Goal: Contribute content: Contribute content

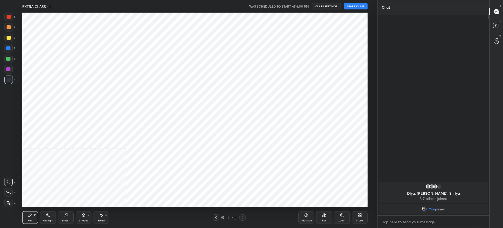
scroll to position [26028, 25865]
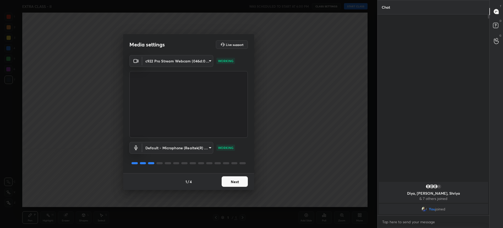
click at [234, 186] on button "Next" at bounding box center [235, 181] width 26 height 10
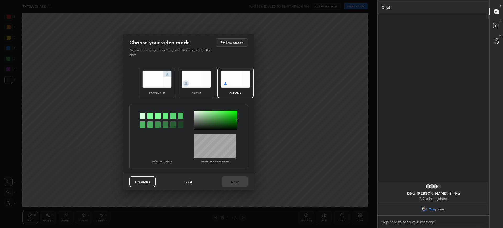
click at [164, 93] on div "rectangle" at bounding box center [157, 93] width 21 height 3
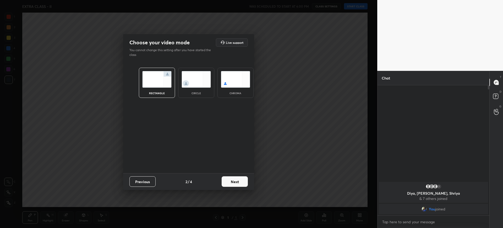
click at [245, 183] on button "Next" at bounding box center [235, 181] width 26 height 10
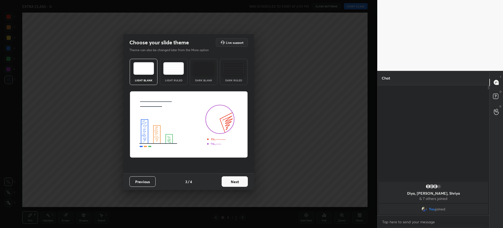
click at [231, 184] on button "Next" at bounding box center [235, 181] width 26 height 10
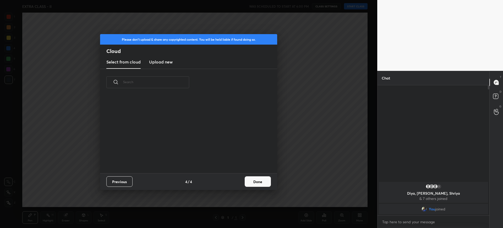
scroll to position [2, 3]
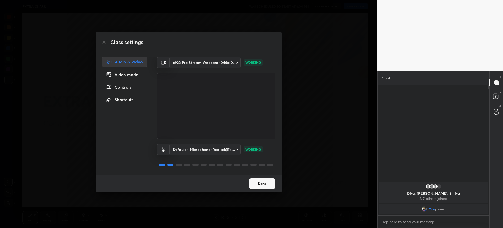
click at [268, 185] on button "Done" at bounding box center [262, 183] width 26 height 10
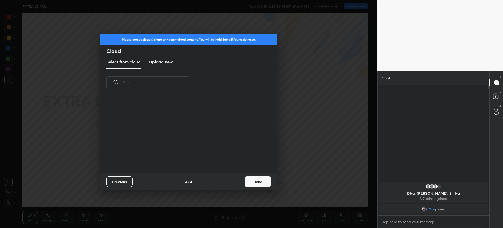
click at [257, 187] on div "Previous 4 / 4 Done" at bounding box center [188, 181] width 177 height 17
click at [258, 180] on button "Done" at bounding box center [258, 181] width 26 height 10
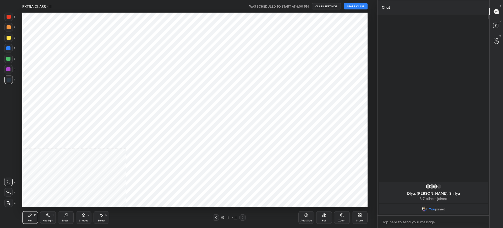
scroll to position [26028, 25865]
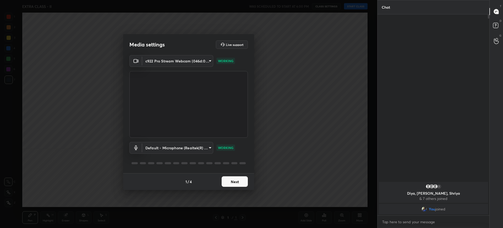
click at [232, 180] on button "Next" at bounding box center [235, 181] width 26 height 10
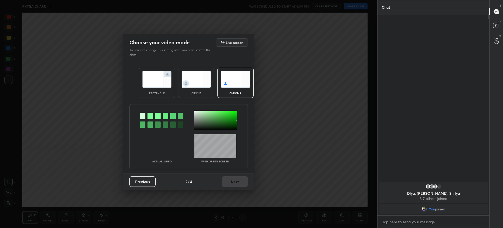
click at [169, 80] on img at bounding box center [156, 79] width 29 height 17
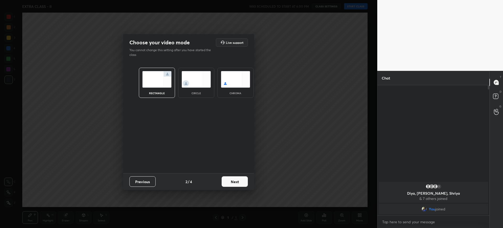
click at [235, 177] on button "Next" at bounding box center [235, 181] width 26 height 10
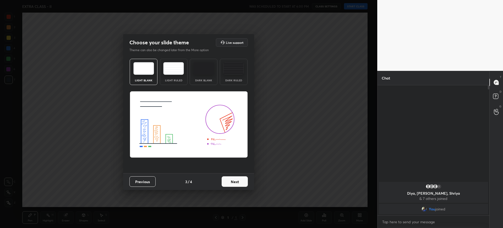
click at [242, 178] on button "Next" at bounding box center [235, 181] width 26 height 10
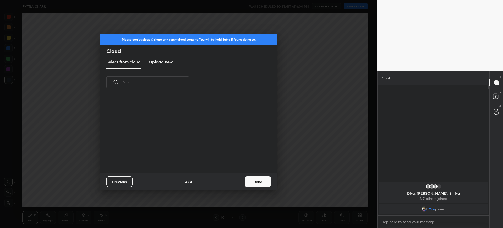
scroll to position [77, 168]
click at [257, 179] on button "Done" at bounding box center [258, 181] width 26 height 10
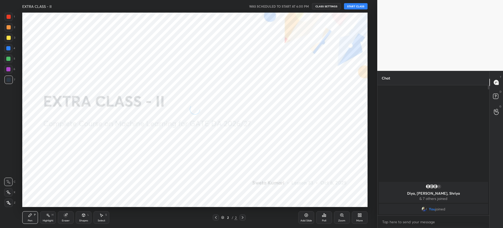
click at [348, 5] on button "START CLASS" at bounding box center [356, 6] width 24 height 6
click at [359, 219] on div "More" at bounding box center [360, 220] width 7 height 3
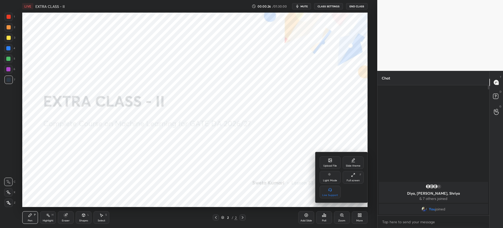
click at [326, 159] on div "Upload File" at bounding box center [330, 162] width 21 height 13
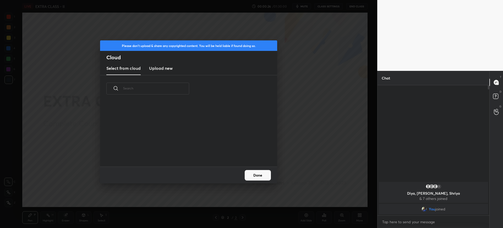
scroll to position [65, 168]
click at [165, 67] on h3 "Upload new" at bounding box center [161, 68] width 24 height 6
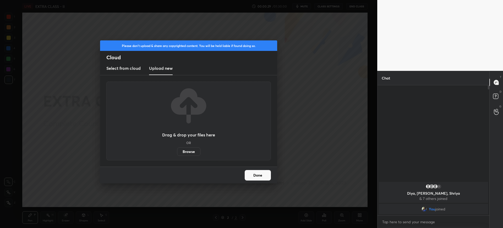
click at [194, 152] on label "Browse" at bounding box center [188, 151] width 23 height 8
click at [177, 152] on input "Browse" at bounding box center [177, 151] width 0 height 8
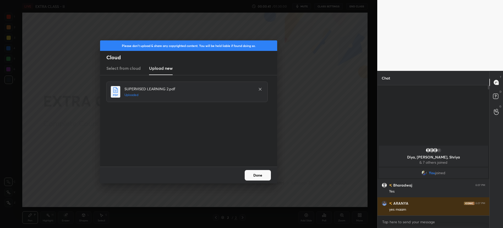
click at [255, 176] on button "Done" at bounding box center [258, 175] width 26 height 10
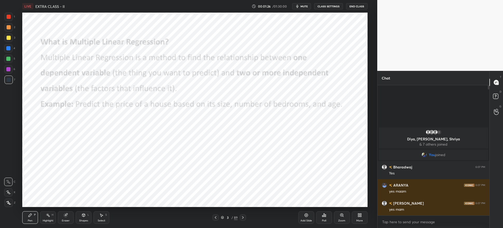
click at [11, 17] on div at bounding box center [8, 17] width 8 height 8
click at [10, 199] on div at bounding box center [8, 203] width 8 height 8
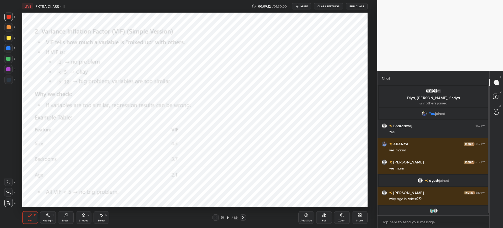
click at [324, 220] on div "Poll" at bounding box center [324, 220] width 4 height 3
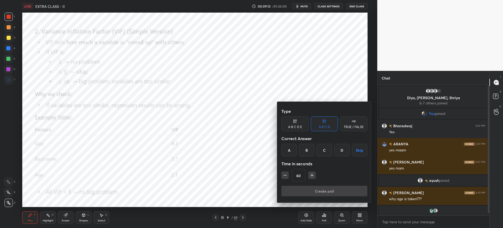
drag, startPoint x: 291, startPoint y: 150, endPoint x: 294, endPoint y: 161, distance: 11.1
click at [291, 151] on div "A" at bounding box center [289, 150] width 15 height 13
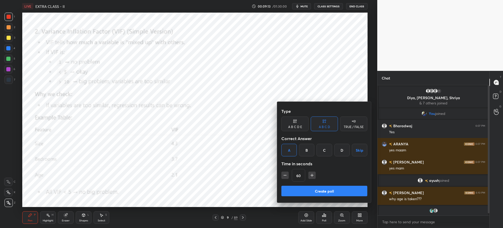
click at [297, 186] on button "Create poll" at bounding box center [325, 191] width 86 height 10
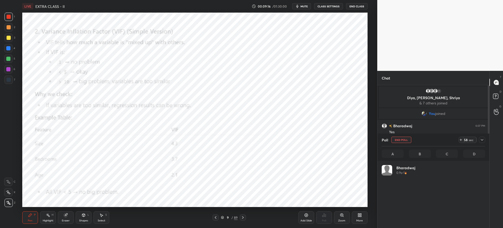
scroll to position [61, 102]
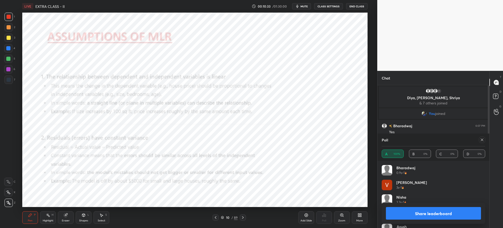
click at [391, 218] on button "Share leaderboard" at bounding box center [433, 213] width 95 height 13
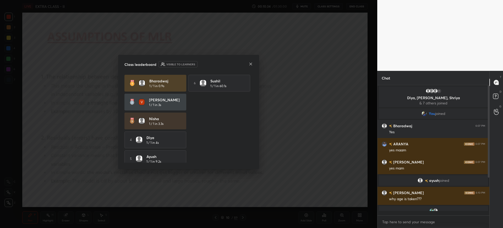
scroll to position [0, 0]
click at [250, 64] on icon at bounding box center [251, 64] width 4 height 4
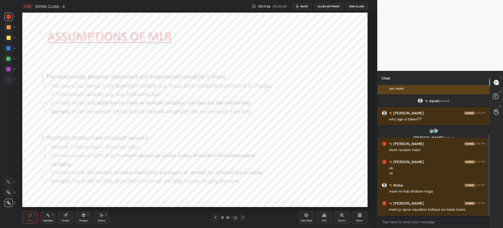
scroll to position [98, 0]
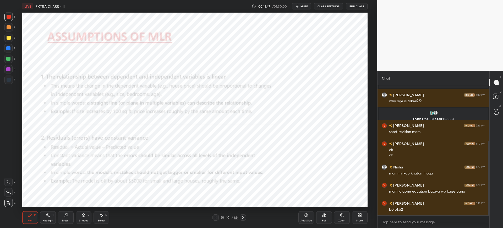
click at [339, 219] on div "Zoom" at bounding box center [342, 220] width 7 height 3
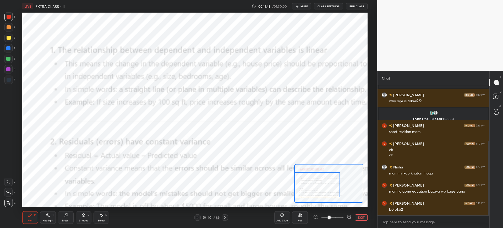
drag, startPoint x: 317, startPoint y: 185, endPoint x: 301, endPoint y: 187, distance: 15.6
click at [301, 187] on div at bounding box center [317, 184] width 45 height 25
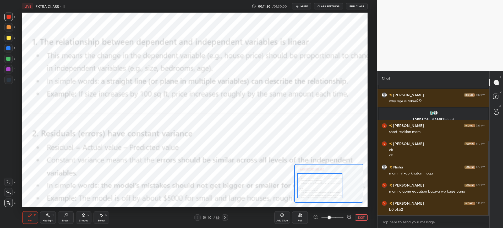
click at [313, 188] on div at bounding box center [319, 185] width 45 height 25
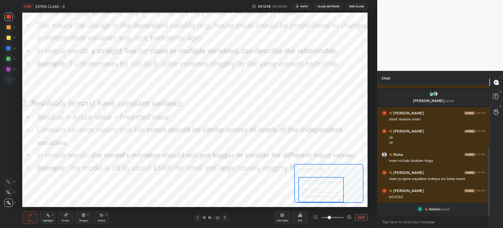
drag, startPoint x: 307, startPoint y: 175, endPoint x: 307, endPoint y: 183, distance: 7.3
click at [308, 184] on div at bounding box center [321, 189] width 45 height 25
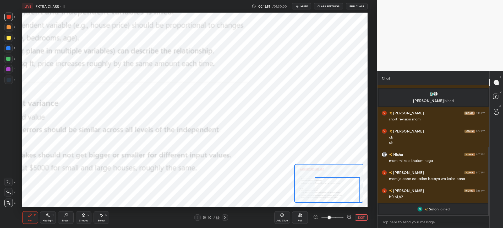
drag, startPoint x: 328, startPoint y: 186, endPoint x: 342, endPoint y: 187, distance: 14.2
click at [342, 187] on div at bounding box center [337, 189] width 45 height 25
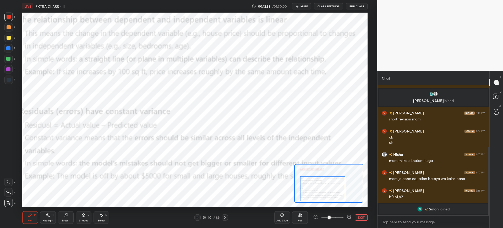
drag, startPoint x: 319, startPoint y: 193, endPoint x: 308, endPoint y: 192, distance: 11.3
click at [308, 192] on div at bounding box center [322, 188] width 45 height 25
click at [225, 215] on icon at bounding box center [225, 217] width 4 height 4
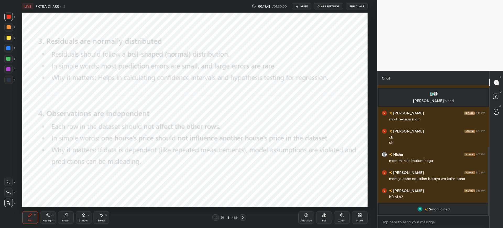
click at [341, 214] on icon at bounding box center [342, 214] width 3 height 3
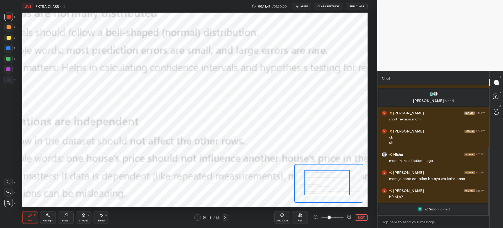
drag, startPoint x: 328, startPoint y: 191, endPoint x: 326, endPoint y: 182, distance: 9.1
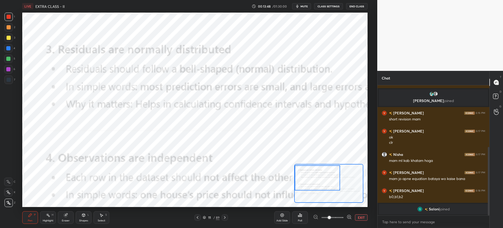
drag, startPoint x: 323, startPoint y: 180, endPoint x: 315, endPoint y: 177, distance: 9.3
click at [315, 177] on div at bounding box center [317, 177] width 45 height 25
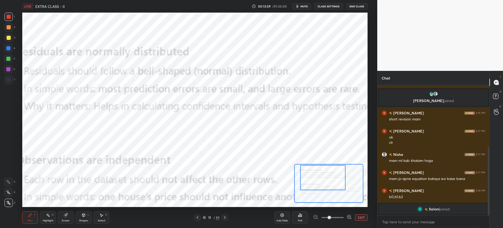
drag, startPoint x: 312, startPoint y: 185, endPoint x: 318, endPoint y: 186, distance: 5.8
click at [318, 186] on div at bounding box center [323, 177] width 45 height 25
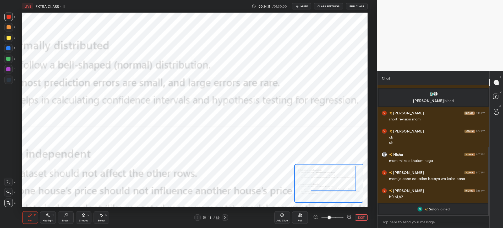
drag, startPoint x: 316, startPoint y: 171, endPoint x: 324, endPoint y: 172, distance: 8.4
click at [324, 172] on div at bounding box center [333, 178] width 45 height 25
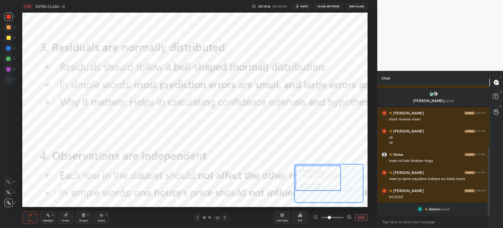
drag, startPoint x: 341, startPoint y: 174, endPoint x: 327, endPoint y: 174, distance: 14.4
click at [326, 174] on div at bounding box center [318, 177] width 45 height 25
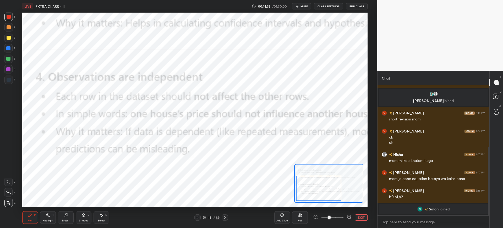
drag, startPoint x: 312, startPoint y: 181, endPoint x: 312, endPoint y: 186, distance: 4.5
click at [312, 186] on div at bounding box center [318, 188] width 45 height 25
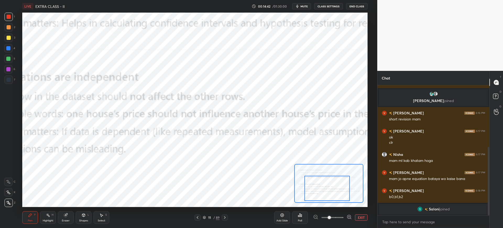
drag, startPoint x: 321, startPoint y: 187, endPoint x: 329, endPoint y: 187, distance: 8.4
click at [329, 187] on div at bounding box center [327, 188] width 45 height 25
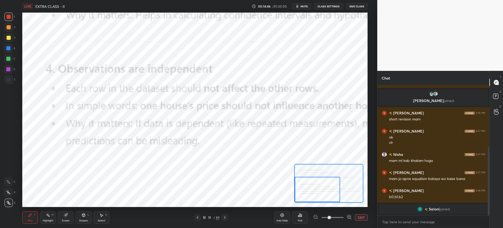
drag, startPoint x: 329, startPoint y: 181, endPoint x: 317, endPoint y: 181, distance: 12.1
click at [317, 182] on div at bounding box center [317, 189] width 45 height 25
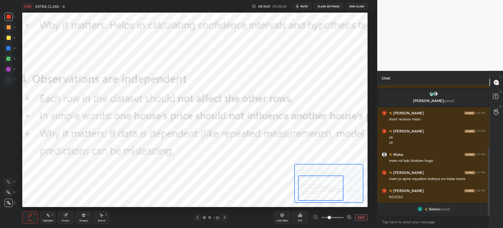
drag, startPoint x: 331, startPoint y: 191, endPoint x: 320, endPoint y: 189, distance: 11.4
click at [324, 190] on div at bounding box center [320, 187] width 45 height 25
click at [226, 215] on icon at bounding box center [225, 217] width 4 height 4
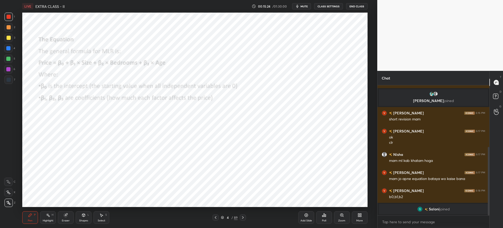
click at [341, 219] on div "Zoom" at bounding box center [342, 220] width 7 height 3
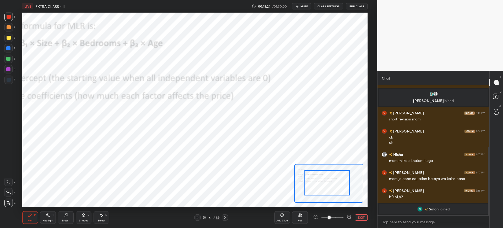
drag, startPoint x: 329, startPoint y: 179, endPoint x: 318, endPoint y: 172, distance: 12.4
click at [318, 172] on div at bounding box center [327, 182] width 45 height 25
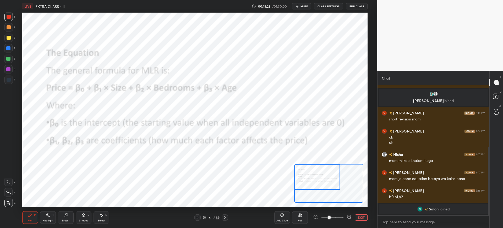
drag, startPoint x: 322, startPoint y: 175, endPoint x: 316, endPoint y: 173, distance: 7.0
click at [316, 173] on div at bounding box center [317, 176] width 45 height 25
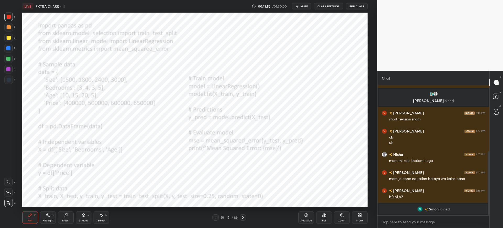
scroll to position [135, 0]
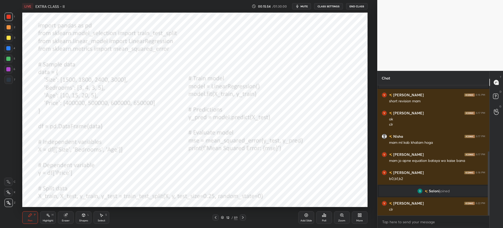
click at [241, 216] on icon at bounding box center [243, 217] width 4 height 4
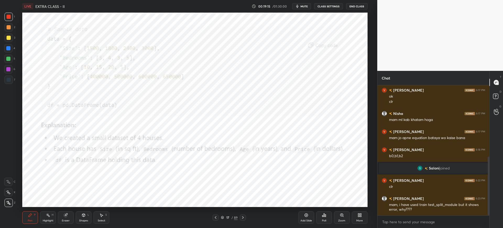
scroll to position [176, 0]
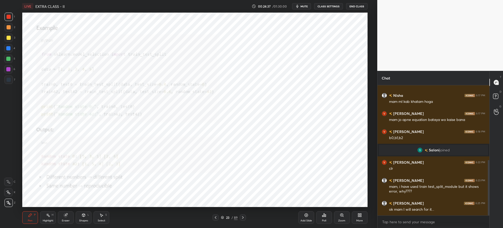
click at [337, 215] on div "Zoom" at bounding box center [342, 217] width 16 height 13
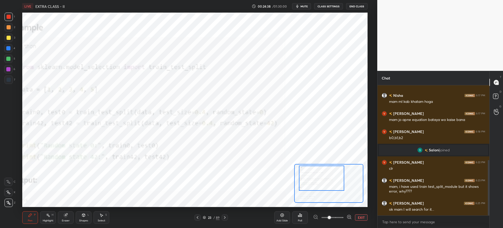
drag, startPoint x: 313, startPoint y: 177, endPoint x: 309, endPoint y: 174, distance: 5.4
click at [308, 174] on div at bounding box center [321, 177] width 45 height 25
drag, startPoint x: 315, startPoint y: 175, endPoint x: 306, endPoint y: 173, distance: 8.8
click at [310, 173] on div at bounding box center [317, 176] width 45 height 25
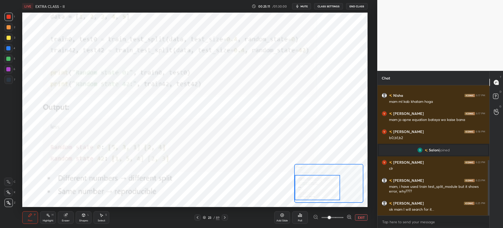
drag, startPoint x: 315, startPoint y: 188, endPoint x: 309, endPoint y: 188, distance: 5.3
click at [312, 190] on div at bounding box center [317, 187] width 45 height 25
drag, startPoint x: 336, startPoint y: 186, endPoint x: 336, endPoint y: 191, distance: 5.8
click at [336, 191] on div at bounding box center [317, 189] width 45 height 25
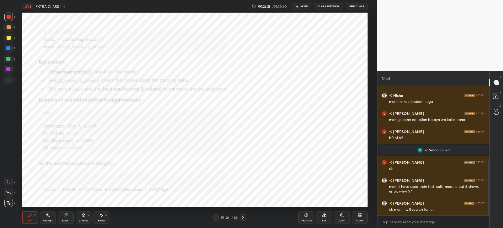
drag, startPoint x: 340, startPoint y: 217, endPoint x: 336, endPoint y: 207, distance: 10.3
click at [340, 217] on div "Zoom" at bounding box center [342, 217] width 16 height 13
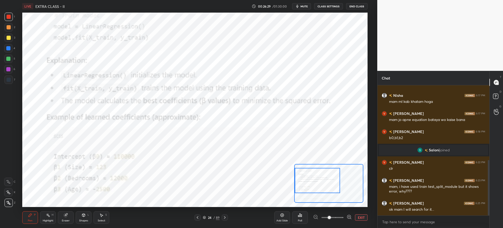
click at [315, 178] on div at bounding box center [317, 180] width 45 height 25
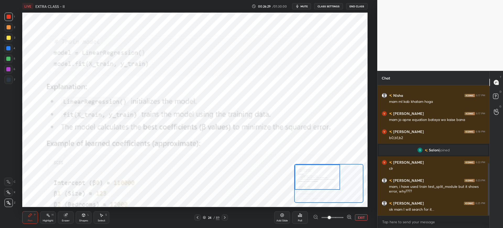
scroll to position [194, 0]
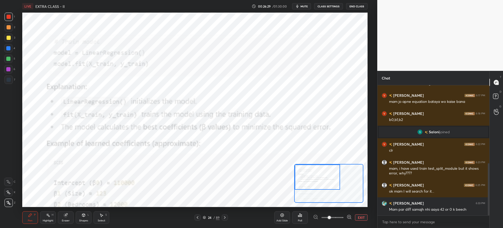
drag, startPoint x: 320, startPoint y: 178, endPoint x: 312, endPoint y: 166, distance: 14.9
click at [316, 173] on div at bounding box center [317, 176] width 45 height 25
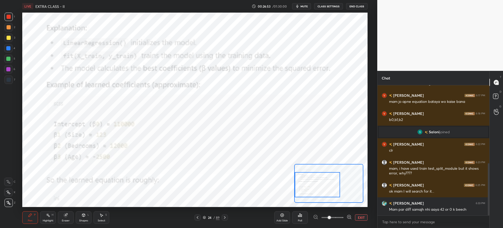
drag, startPoint x: 308, startPoint y: 176, endPoint x: 306, endPoint y: 184, distance: 8.0
click at [306, 184] on div at bounding box center [317, 184] width 45 height 25
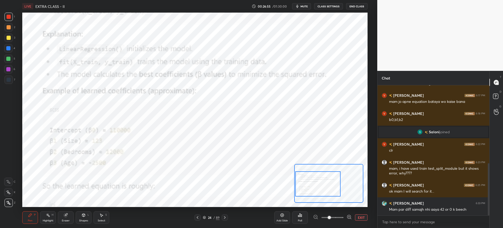
click at [299, 183] on div at bounding box center [318, 183] width 45 height 25
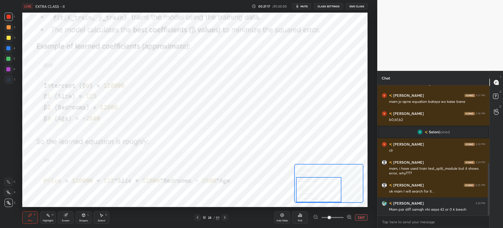
drag, startPoint x: 310, startPoint y: 182, endPoint x: 306, endPoint y: 189, distance: 8.3
click at [311, 191] on div at bounding box center [318, 189] width 45 height 25
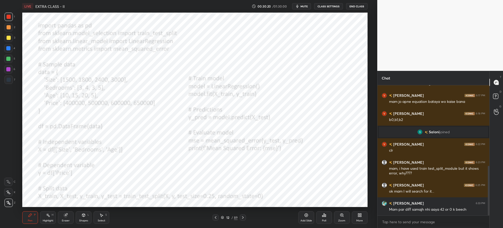
scroll to position [212, 0]
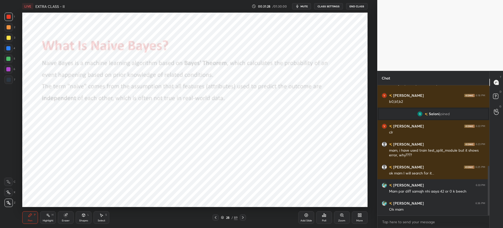
click at [321, 211] on div "Poll" at bounding box center [324, 217] width 16 height 29
click at [323, 214] on icon at bounding box center [324, 215] width 4 height 4
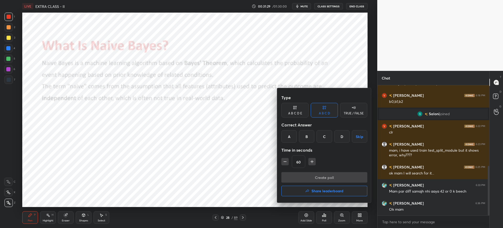
click at [283, 139] on div "A" at bounding box center [289, 136] width 15 height 13
click at [300, 175] on button "Create poll" at bounding box center [325, 177] width 86 height 10
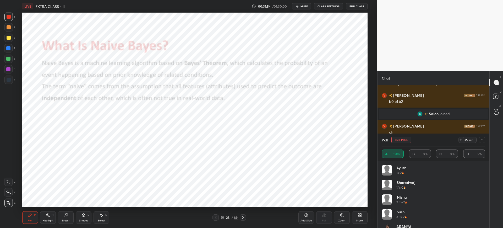
scroll to position [69, 0]
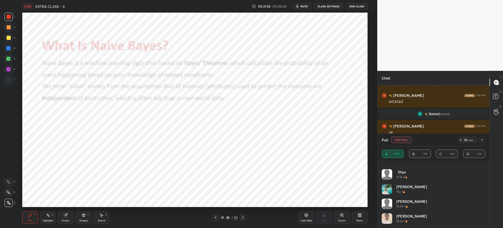
click at [483, 140] on icon at bounding box center [482, 140] width 4 height 4
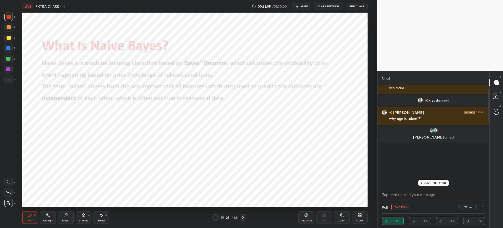
scroll to position [0, 0]
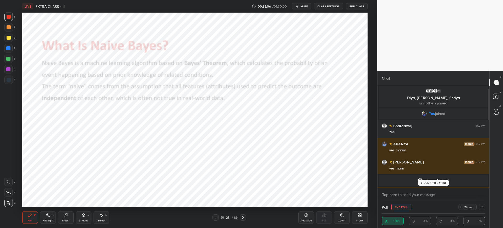
click at [483, 209] on div at bounding box center [482, 207] width 6 height 6
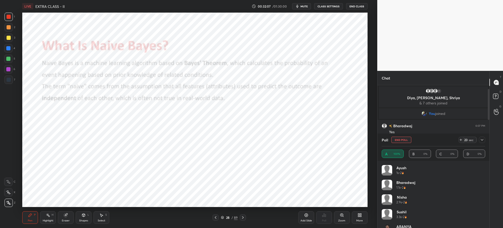
scroll to position [84, 0]
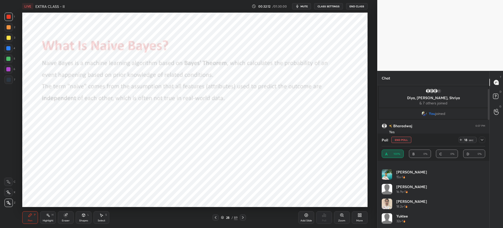
click at [403, 140] on button "End Poll" at bounding box center [402, 140] width 20 height 6
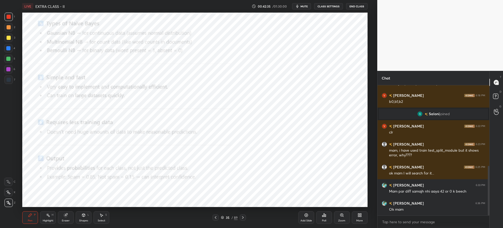
click at [304, 213] on div "Add Slide" at bounding box center [307, 217] width 16 height 13
click at [323, 214] on icon at bounding box center [324, 215] width 4 height 4
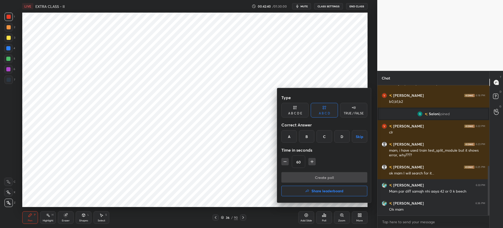
drag, startPoint x: 288, startPoint y: 143, endPoint x: 293, endPoint y: 148, distance: 6.5
click at [288, 143] on div "Type A B C D E A B C D TRUE / FALSE Correct Answer A B C D Skip Time in seconds…" at bounding box center [325, 132] width 86 height 80
click at [292, 140] on div "A" at bounding box center [289, 136] width 15 height 13
click at [303, 174] on button "Create poll" at bounding box center [325, 177] width 86 height 10
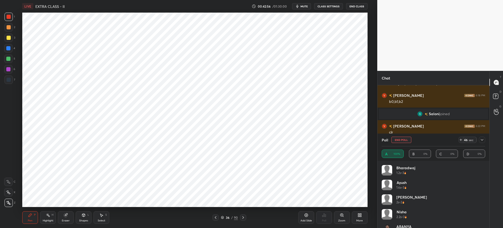
scroll to position [69, 0]
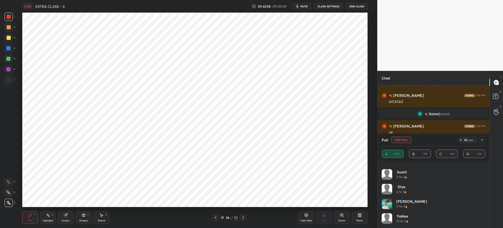
click at [481, 140] on icon at bounding box center [482, 140] width 4 height 4
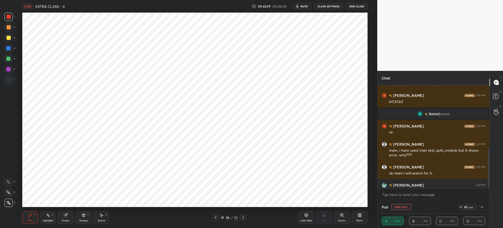
scroll to position [0, 0]
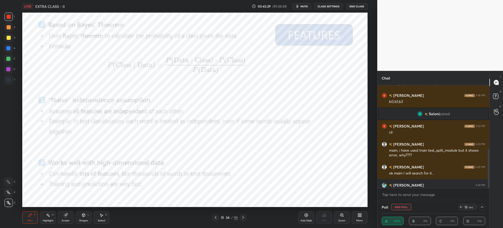
click at [481, 207] on icon at bounding box center [482, 207] width 4 height 4
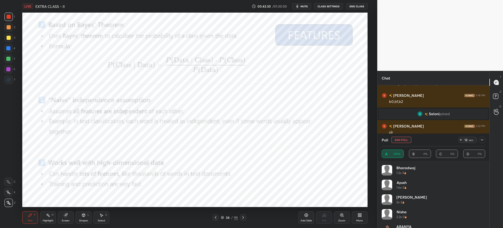
scroll to position [69, 0]
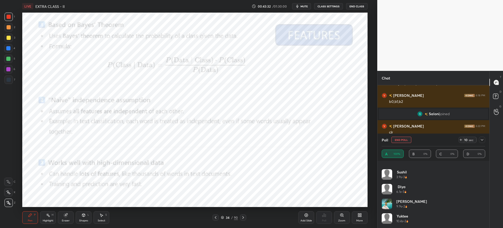
click at [264, 147] on div "1 2 3 4 5 6 7 C X Z C X Z E E Erase all H H LIVE EXTRA CLASS - II 00:43:32 / 01…" at bounding box center [251, 114] width 503 height 228
click at [396, 138] on button "End Poll" at bounding box center [402, 140] width 20 height 6
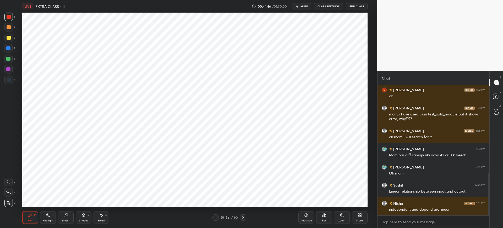
scroll to position [266, 0]
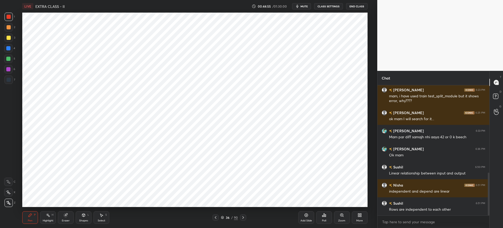
click at [222, 217] on icon at bounding box center [222, 216] width 3 height 1
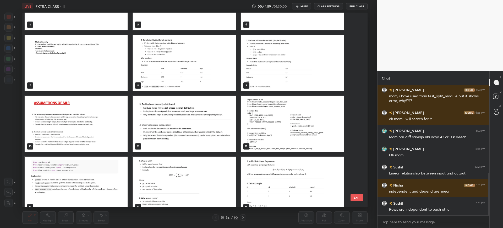
scroll to position [103, 0]
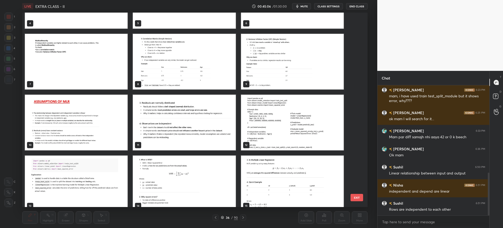
click at [357, 215] on div "More" at bounding box center [360, 217] width 16 height 13
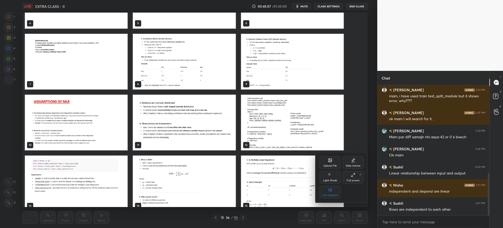
click at [305, 198] on div at bounding box center [251, 114] width 503 height 228
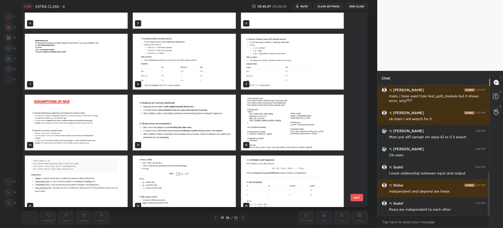
click at [361, 197] on button "EXIT" at bounding box center [357, 197] width 13 height 7
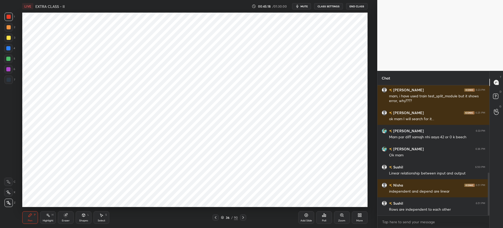
scroll to position [271, 0]
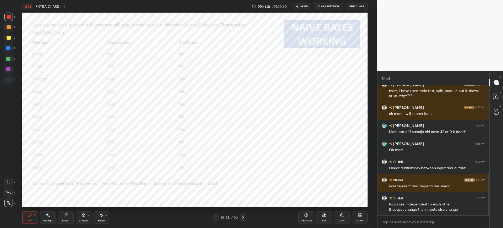
drag, startPoint x: 341, startPoint y: 215, endPoint x: 338, endPoint y: 208, distance: 7.5
click at [340, 215] on icon at bounding box center [342, 215] width 4 height 4
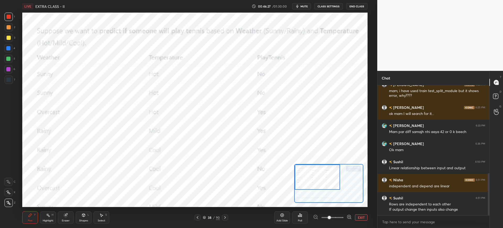
drag, startPoint x: 320, startPoint y: 172, endPoint x: 312, endPoint y: 164, distance: 12.4
click at [312, 164] on div at bounding box center [317, 176] width 45 height 25
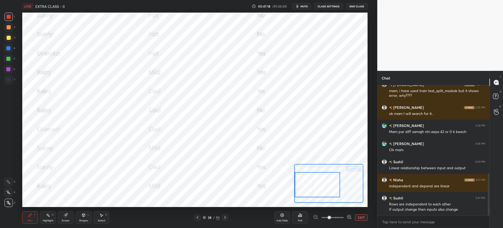
drag, startPoint x: 307, startPoint y: 178, endPoint x: 306, endPoint y: 185, distance: 7.5
click at [307, 185] on div at bounding box center [317, 184] width 45 height 25
click at [360, 217] on button "EXIT" at bounding box center [361, 217] width 13 height 6
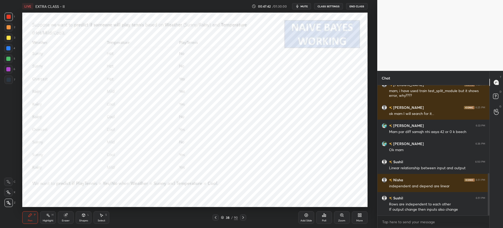
drag, startPoint x: 245, startPoint y: 217, endPoint x: 245, endPoint y: 215, distance: 2.6
click at [245, 216] on icon at bounding box center [243, 217] width 4 height 4
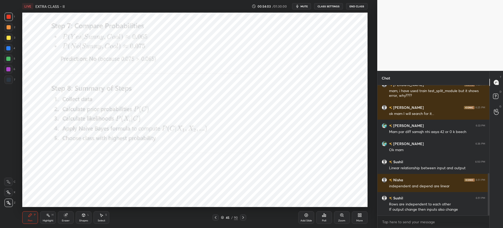
click at [322, 212] on div "Poll" at bounding box center [324, 217] width 16 height 13
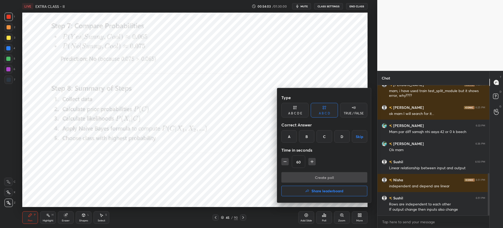
drag, startPoint x: 293, startPoint y: 136, endPoint x: 294, endPoint y: 139, distance: 2.7
click at [294, 136] on div "A" at bounding box center [289, 136] width 15 height 13
click at [301, 169] on div "Type A B C D E A B C D TRUE / FALSE Correct Answer A B C D Skip Time in seconds…" at bounding box center [325, 132] width 86 height 80
click at [302, 173] on button "Create poll" at bounding box center [325, 177] width 86 height 10
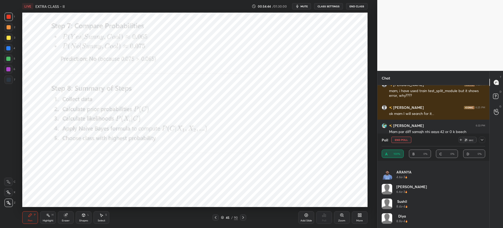
scroll to position [299, 0]
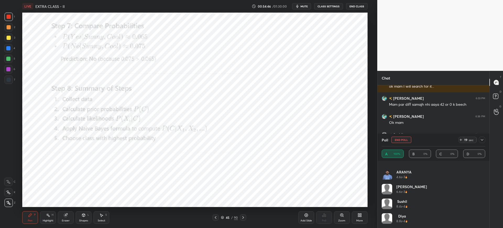
click at [303, 215] on div "Add Slide" at bounding box center [307, 217] width 16 height 13
drag, startPoint x: 401, startPoint y: 142, endPoint x: 391, endPoint y: 141, distance: 9.4
click at [400, 142] on button "End Poll" at bounding box center [402, 140] width 20 height 6
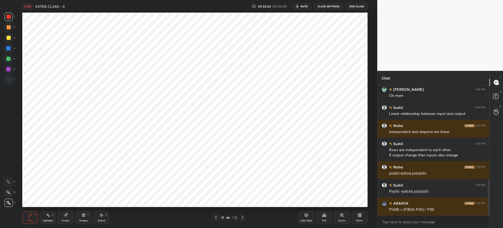
scroll to position [344, 0]
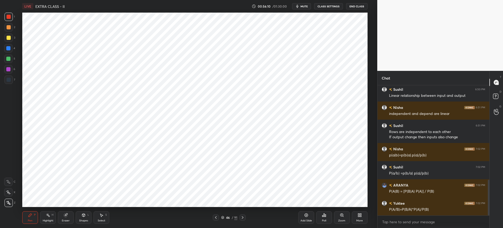
click at [243, 216] on icon at bounding box center [243, 217] width 2 height 3
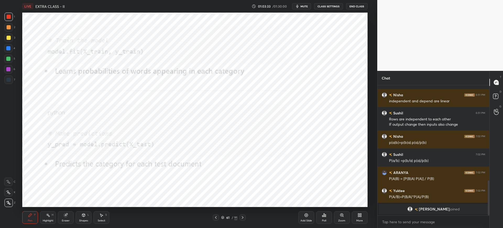
scroll to position [347, 0]
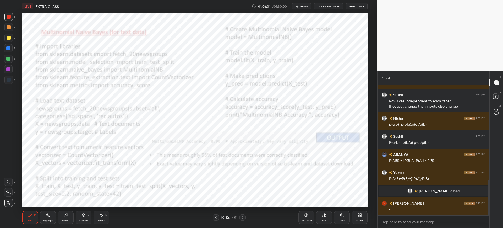
click at [319, 217] on div "Poll" at bounding box center [324, 217] width 16 height 13
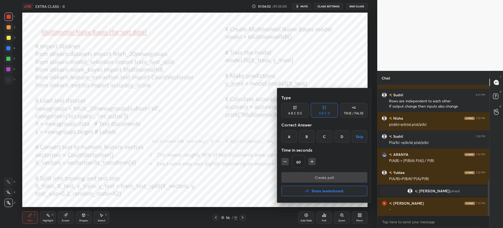
click at [291, 138] on div "A" at bounding box center [289, 136] width 15 height 13
click at [303, 174] on button "Create poll" at bounding box center [325, 177] width 86 height 10
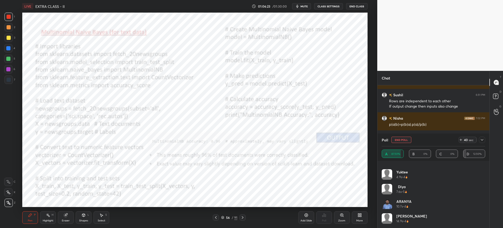
scroll to position [0, 0]
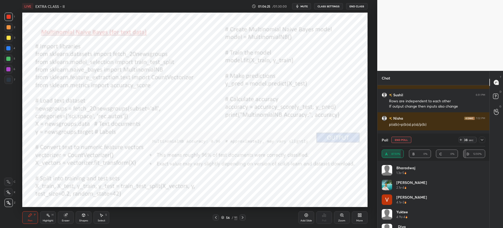
click at [483, 142] on icon at bounding box center [482, 140] width 4 height 4
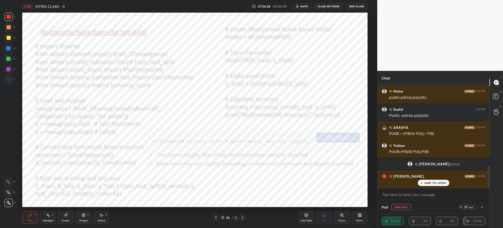
scroll to position [373, 0]
click at [483, 207] on icon at bounding box center [482, 207] width 4 height 4
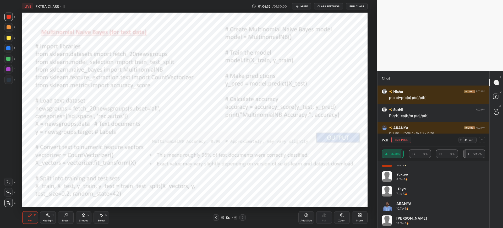
scroll to position [40, 0]
click at [223, 216] on icon at bounding box center [222, 217] width 3 height 3
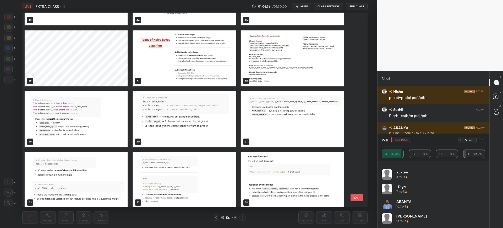
scroll to position [392, 0]
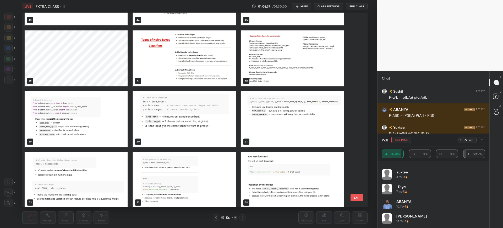
click at [203, 66] on img "grid" at bounding box center [184, 58] width 103 height 56
click at [358, 194] on button "EXIT" at bounding box center [357, 197] width 13 height 7
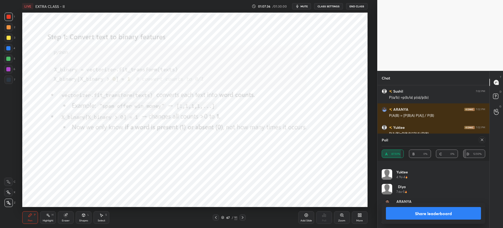
drag, startPoint x: 416, startPoint y: 213, endPoint x: 407, endPoint y: 211, distance: 8.3
click at [415, 213] on button "Share leaderboard" at bounding box center [433, 213] width 95 height 13
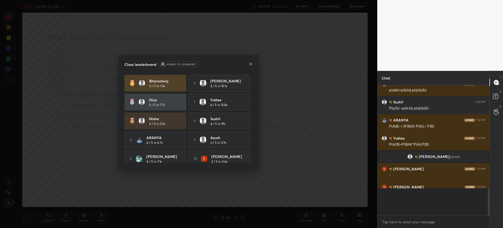
scroll to position [127, 110]
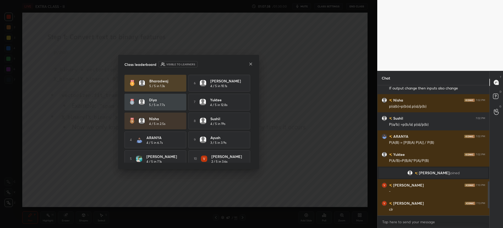
click at [249, 63] on icon at bounding box center [251, 64] width 4 height 4
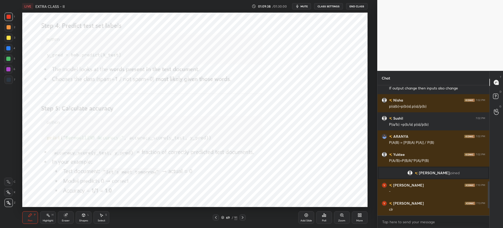
click at [329, 216] on div "Poll" at bounding box center [324, 217] width 16 height 13
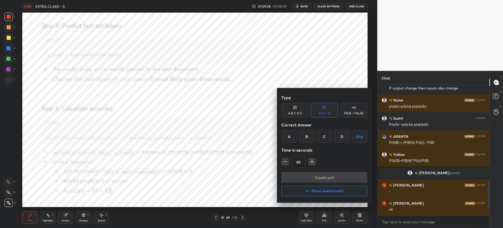
click at [337, 213] on div at bounding box center [251, 114] width 503 height 228
click at [337, 214] on div "Type A B C D E A B C D TRUE / FALSE Correct Answer A B C D Skip Time in seconds…" at bounding box center [251, 114] width 503 height 228
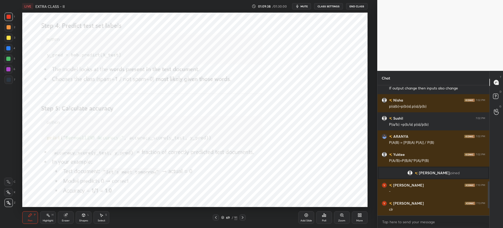
click at [339, 215] on div "Type A B C D E A B C D TRUE / FALSE Correct Answer A B C D Skip Time in seconds…" at bounding box center [251, 114] width 503 height 228
click at [340, 215] on icon at bounding box center [342, 215] width 4 height 4
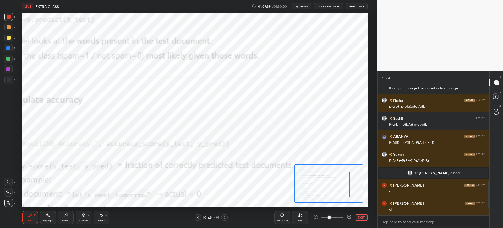
drag, startPoint x: 334, startPoint y: 179, endPoint x: 320, endPoint y: 196, distance: 21.9
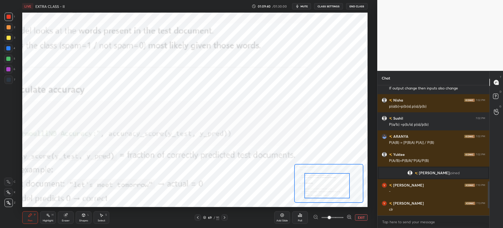
drag, startPoint x: 328, startPoint y: 187, endPoint x: 318, endPoint y: 196, distance: 12.9
click at [317, 197] on div at bounding box center [327, 185] width 45 height 25
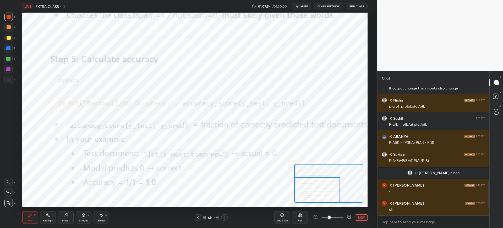
click at [226, 215] on icon at bounding box center [225, 217] width 4 height 4
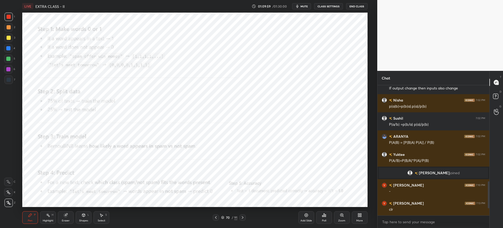
click at [339, 216] on div "Zoom" at bounding box center [342, 217] width 16 height 13
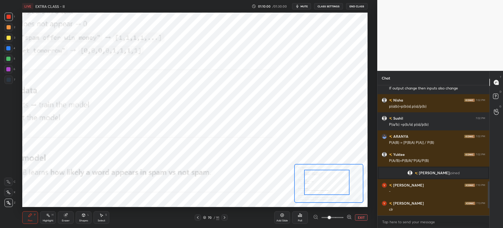
drag, startPoint x: 314, startPoint y: 181, endPoint x: 307, endPoint y: 179, distance: 7.7
click at [310, 179] on div at bounding box center [326, 182] width 45 height 25
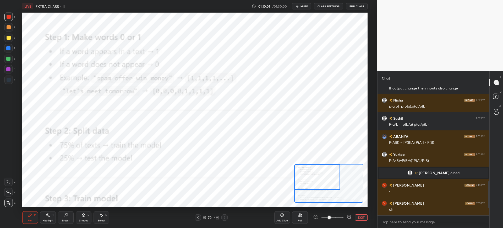
drag, startPoint x: 313, startPoint y: 177, endPoint x: 308, endPoint y: 175, distance: 5.1
click at [309, 176] on div at bounding box center [317, 176] width 45 height 25
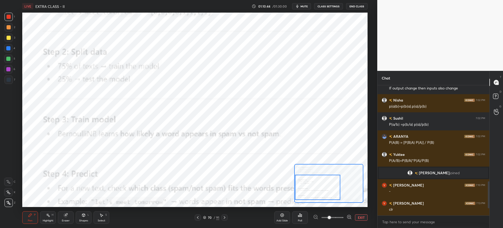
drag, startPoint x: 317, startPoint y: 178, endPoint x: 315, endPoint y: 188, distance: 10.3
click at [317, 188] on div at bounding box center [317, 187] width 45 height 25
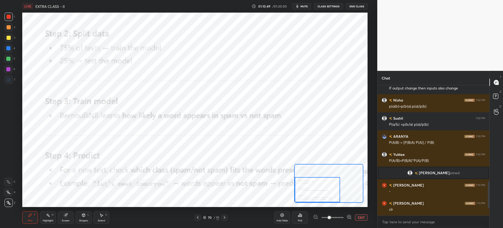
drag, startPoint x: 310, startPoint y: 189, endPoint x: 310, endPoint y: 195, distance: 5.5
click at [310, 195] on div at bounding box center [317, 189] width 45 height 25
drag, startPoint x: 310, startPoint y: 193, endPoint x: 313, endPoint y: 194, distance: 3.2
click at [313, 194] on div at bounding box center [320, 189] width 45 height 25
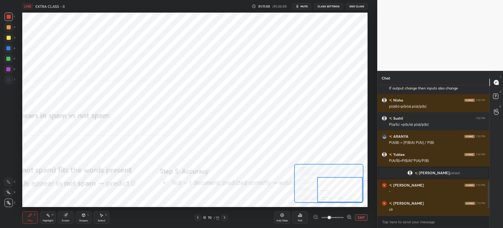
drag, startPoint x: 321, startPoint y: 185, endPoint x: 345, endPoint y: 194, distance: 25.6
click at [347, 186] on div at bounding box center [340, 189] width 45 height 25
click at [361, 218] on button "EXIT" at bounding box center [361, 217] width 13 height 6
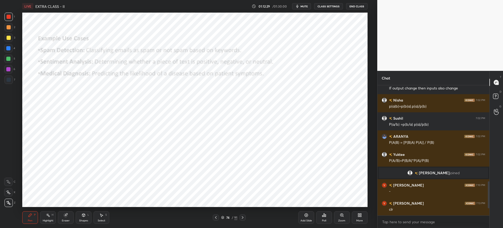
drag, startPoint x: 309, startPoint y: 216, endPoint x: 304, endPoint y: 205, distance: 11.6
click at [308, 216] on div "Add Slide" at bounding box center [307, 217] width 16 height 13
click at [321, 217] on div "Poll" at bounding box center [324, 217] width 16 height 13
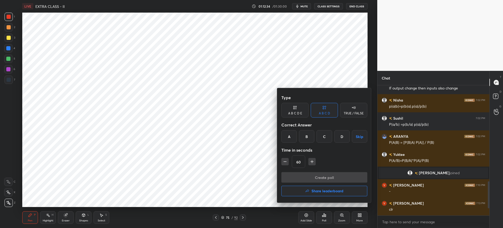
drag, startPoint x: 288, startPoint y: 138, endPoint x: 289, endPoint y: 142, distance: 4.5
click at [289, 138] on div "A" at bounding box center [289, 136] width 15 height 13
click at [300, 174] on button "Create poll" at bounding box center [325, 177] width 86 height 10
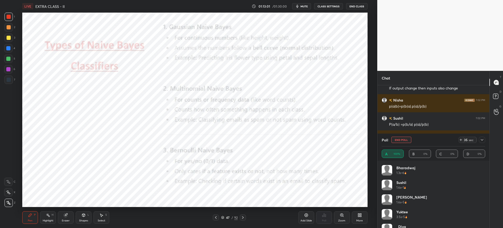
scroll to position [25, 0]
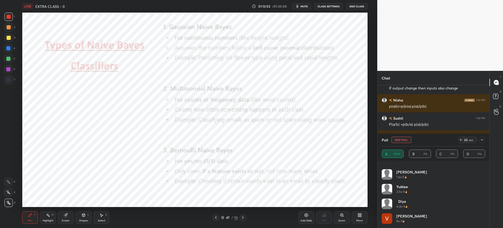
click at [479, 140] on div "33 sec" at bounding box center [472, 140] width 27 height 6
click at [481, 140] on icon at bounding box center [482, 140] width 4 height 4
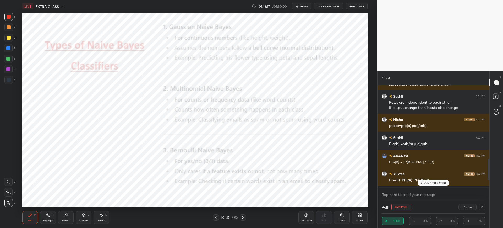
scroll to position [420, 0]
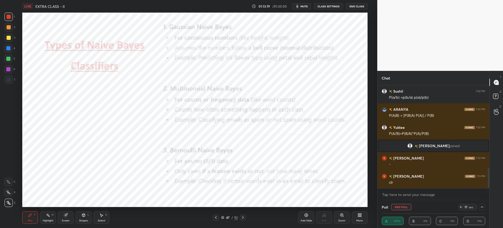
click at [484, 208] on icon at bounding box center [482, 207] width 4 height 4
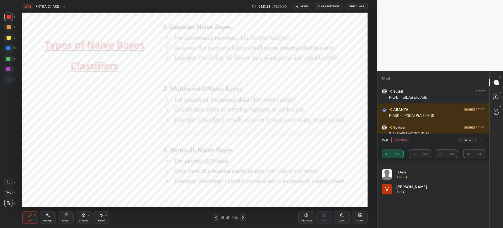
scroll to position [0, 0]
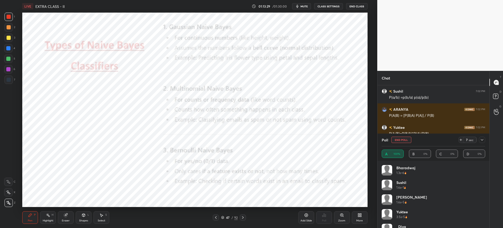
click at [404, 140] on button "End Poll" at bounding box center [402, 140] width 20 height 6
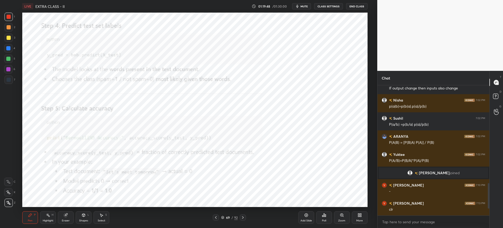
scroll to position [405, 0]
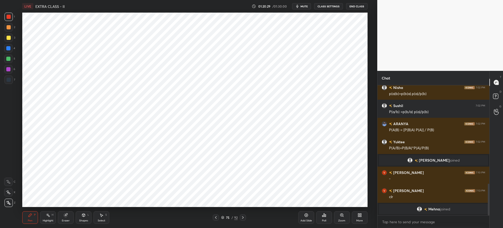
drag, startPoint x: 305, startPoint y: 222, endPoint x: 305, endPoint y: 217, distance: 5.2
click at [305, 220] on div "Add Slide" at bounding box center [307, 220] width 12 height 3
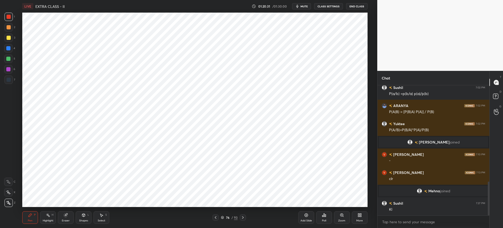
scroll to position [369, 0]
drag, startPoint x: 275, startPoint y: 214, endPoint x: 287, endPoint y: 220, distance: 14.1
click at [283, 219] on div "Pen P Highlight H Eraser Shapes L Select S 76 / 93 Add Slide Poll Zoom More" at bounding box center [194, 217] width 345 height 21
click at [309, 217] on div "Add Slide" at bounding box center [307, 217] width 16 height 13
click at [326, 209] on div "Poll" at bounding box center [324, 217] width 16 height 29
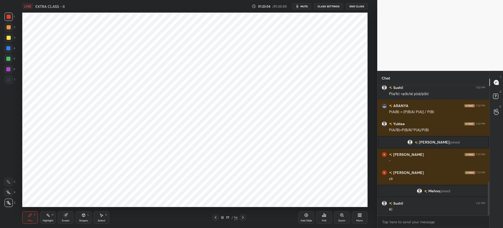
click at [326, 213] on div "Poll" at bounding box center [324, 217] width 16 height 13
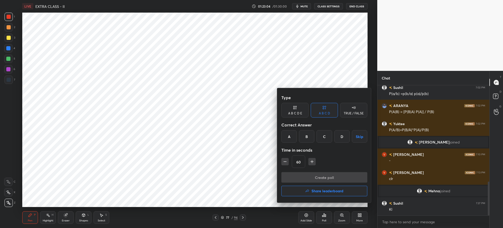
click at [293, 140] on div "A" at bounding box center [289, 136] width 15 height 13
click at [305, 179] on button "Create poll" at bounding box center [325, 177] width 86 height 10
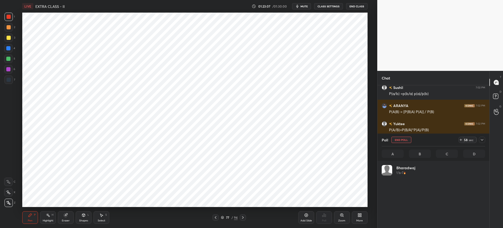
scroll to position [61, 102]
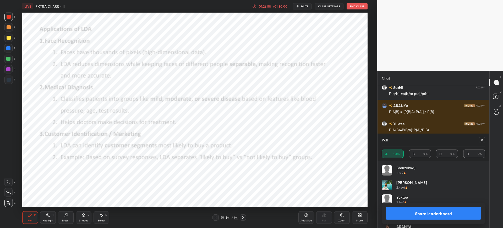
click at [406, 209] on button "Share leaderboard" at bounding box center [433, 213] width 95 height 13
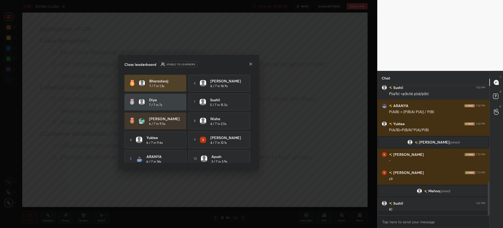
scroll to position [90, 110]
click at [250, 66] on icon at bounding box center [251, 64] width 4 height 4
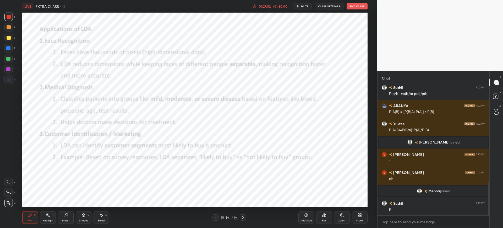
click at [303, 216] on div "Add Slide" at bounding box center [307, 217] width 16 height 13
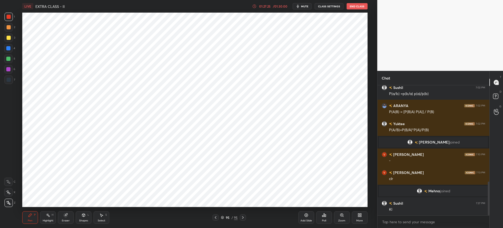
click at [351, 5] on button "End Class" at bounding box center [357, 6] width 21 height 6
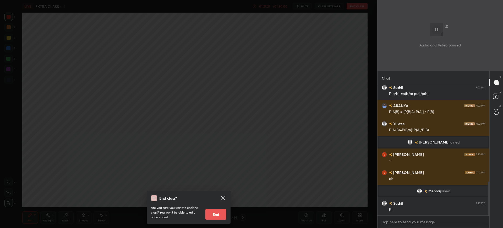
click at [220, 214] on button "End" at bounding box center [216, 214] width 21 height 10
type textarea "x"
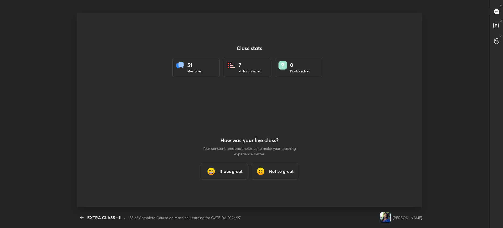
scroll to position [194, 499]
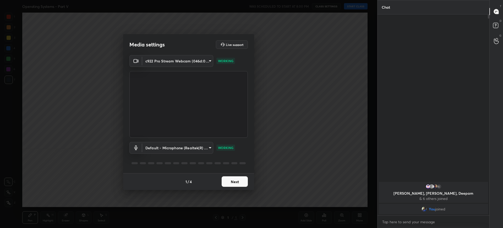
click at [238, 183] on button "Next" at bounding box center [235, 181] width 26 height 10
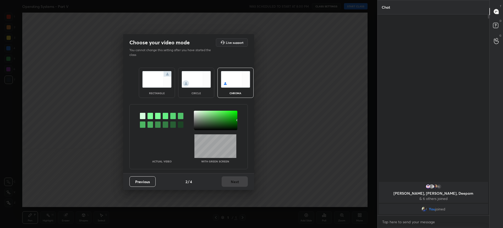
click at [172, 83] on div "rectangle" at bounding box center [157, 83] width 36 height 30
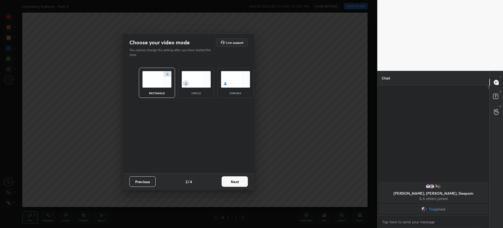
scroll to position [90, 110]
click at [235, 177] on button "Next" at bounding box center [235, 181] width 26 height 10
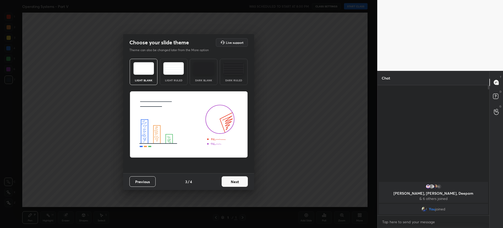
click at [239, 178] on button "Next" at bounding box center [235, 181] width 26 height 10
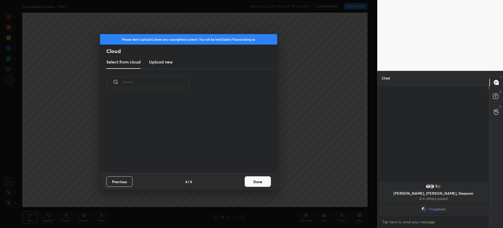
scroll to position [2, 3]
click at [251, 182] on button "Done" at bounding box center [258, 181] width 26 height 10
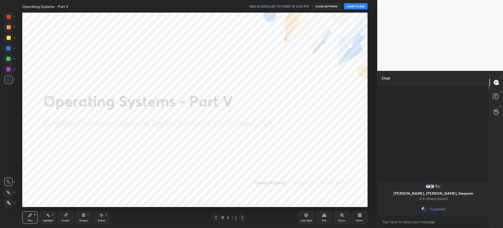
click at [362, 216] on icon at bounding box center [360, 215] width 1 height 1
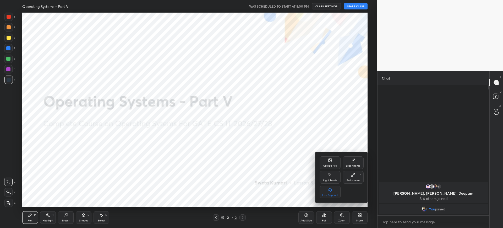
click at [325, 163] on div "Upload File" at bounding box center [330, 162] width 21 height 13
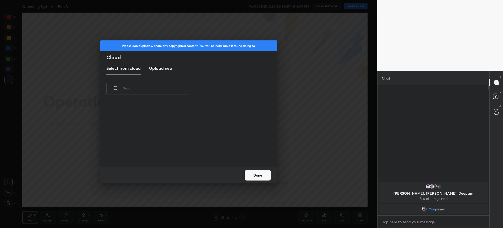
scroll to position [65, 168]
click at [166, 71] on new "Upload new" at bounding box center [161, 68] width 24 height 13
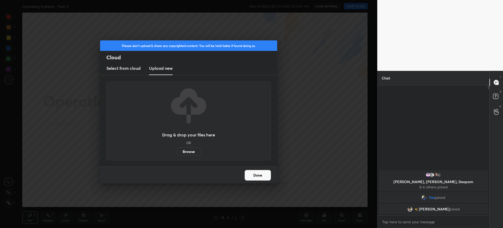
click at [186, 154] on label "Browse" at bounding box center [188, 151] width 23 height 8
click at [177, 154] on input "Browse" at bounding box center [177, 151] width 0 height 8
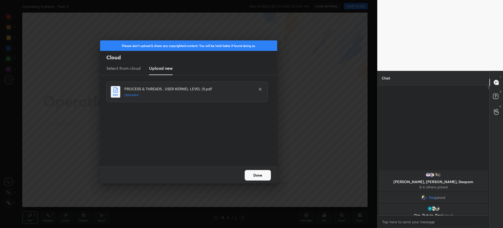
click at [262, 179] on button "Done" at bounding box center [258, 175] width 26 height 10
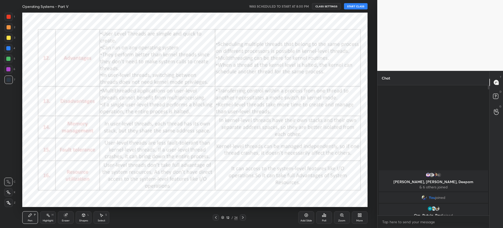
click at [222, 217] on icon at bounding box center [223, 216] width 3 height 1
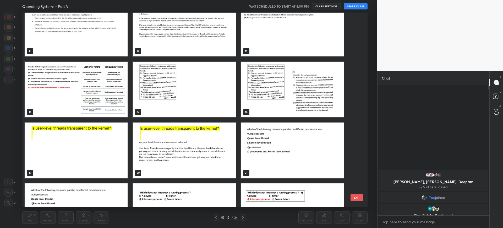
scroll to position [292, 0]
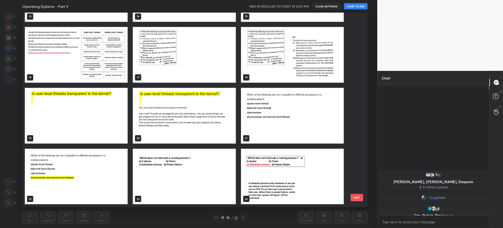
click at [268, 175] on img "grid" at bounding box center [292, 177] width 103 height 56
click at [354, 199] on button "EXIT" at bounding box center [357, 197] width 13 height 7
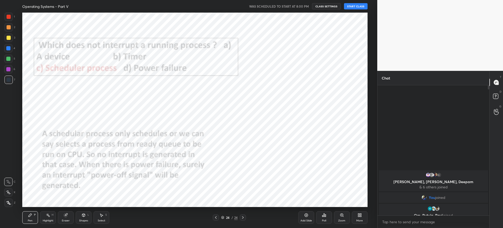
click at [359, 215] on icon at bounding box center [360, 215] width 4 height 4
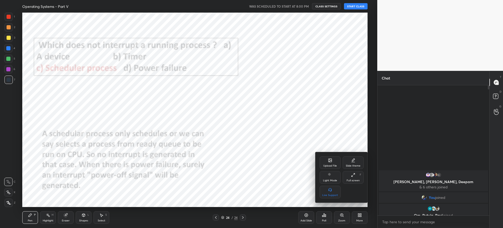
click at [330, 161] on icon at bounding box center [330, 161] width 3 height 2
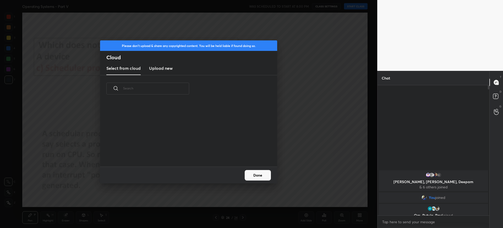
scroll to position [65, 168]
click at [158, 72] on new "Upload new" at bounding box center [161, 68] width 24 height 13
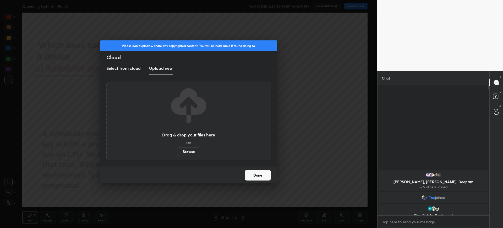
click at [189, 153] on label "Browse" at bounding box center [188, 151] width 23 height 8
click at [177, 153] on input "Browse" at bounding box center [177, 151] width 0 height 8
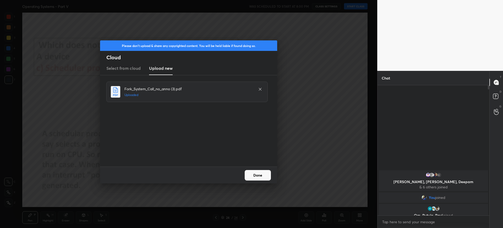
click at [253, 176] on button "Done" at bounding box center [258, 175] width 26 height 10
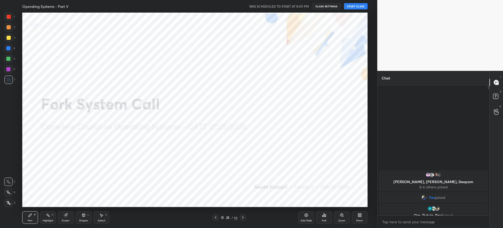
click at [223, 217] on icon at bounding box center [222, 217] width 3 height 3
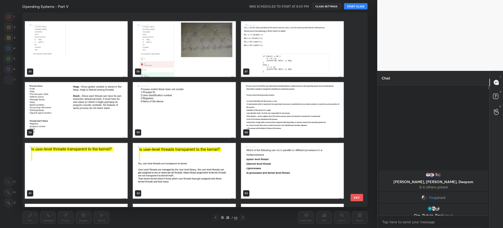
scroll to position [1144, 0]
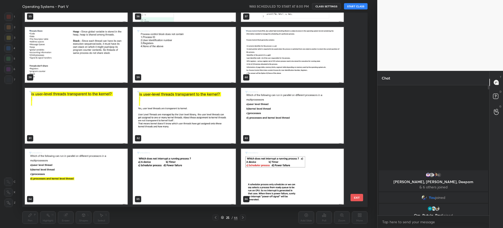
drag, startPoint x: 277, startPoint y: 206, endPoint x: 277, endPoint y: 196, distance: 10.0
click at [277, 196] on div "66" at bounding box center [293, 176] width 108 height 61
click at [277, 196] on img "grid" at bounding box center [292, 177] width 103 height 56
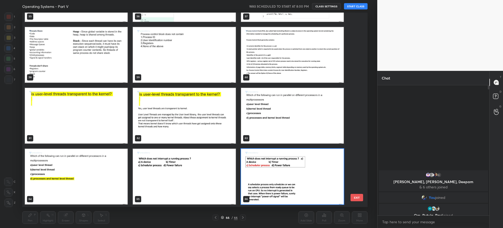
click at [353, 199] on button "EXIT" at bounding box center [357, 197] width 13 height 7
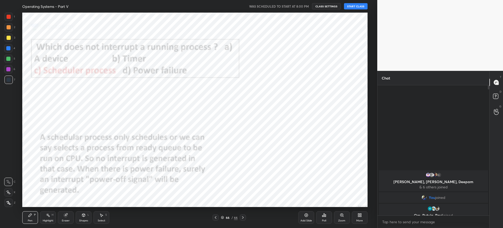
click at [354, 215] on div "More" at bounding box center [360, 217] width 16 height 13
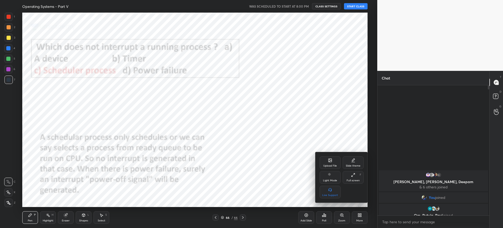
click at [331, 160] on icon at bounding box center [330, 161] width 3 height 2
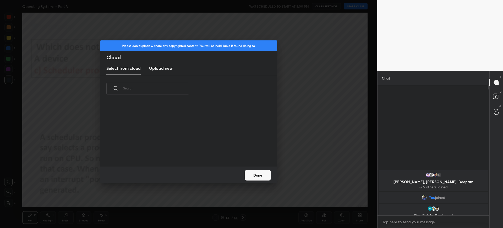
scroll to position [65, 168]
click at [173, 71] on div "Select from cloud Upload new" at bounding box center [188, 68] width 177 height 13
click at [170, 70] on h3 "Upload new" at bounding box center [161, 68] width 24 height 6
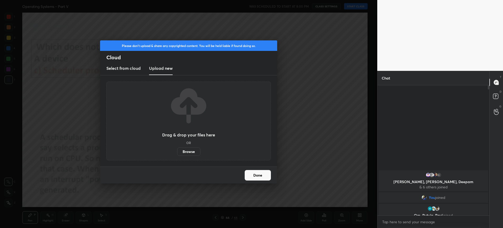
click at [191, 152] on label "Browse" at bounding box center [188, 151] width 23 height 8
click at [177, 152] on input "Browse" at bounding box center [177, 151] width 0 height 8
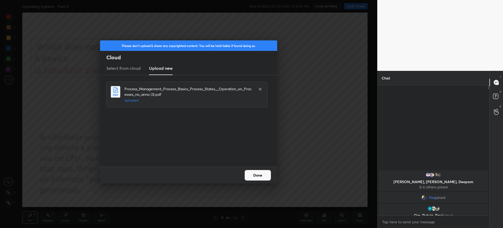
click at [256, 176] on button "Done" at bounding box center [258, 175] width 26 height 10
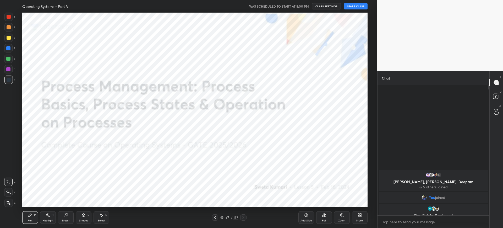
click at [224, 216] on div "67 / 157" at bounding box center [230, 217] width 18 height 5
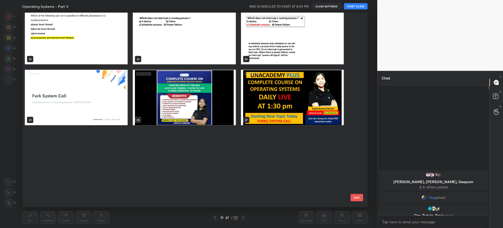
scroll to position [0, 0]
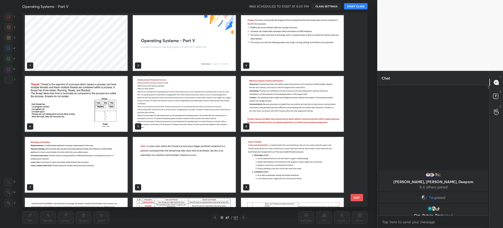
click at [171, 48] on img "grid" at bounding box center [184, 43] width 103 height 56
click at [357, 196] on button "EXIT" at bounding box center [357, 197] width 13 height 7
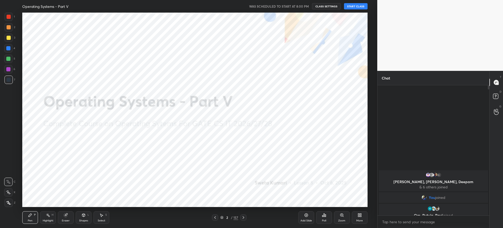
click at [357, 5] on button "START CLASS" at bounding box center [356, 6] width 24 height 6
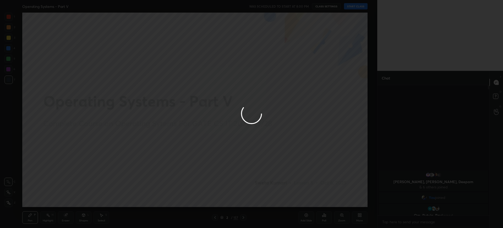
type textarea "x"
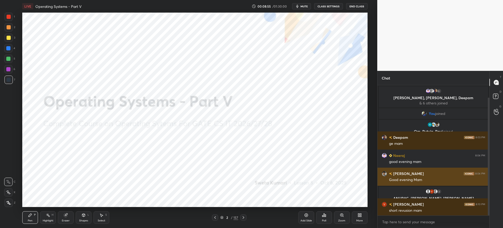
scroll to position [14, 0]
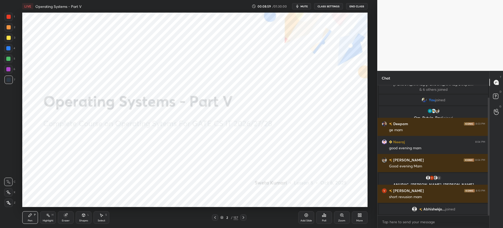
click at [312, 212] on div "Add Slide" at bounding box center [307, 217] width 16 height 13
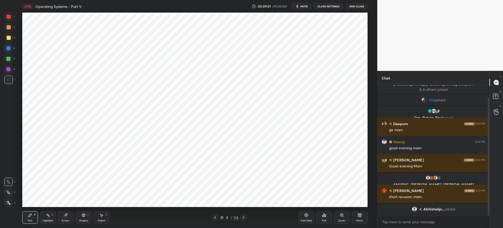
click at [9, 19] on div at bounding box center [9, 17] width 4 height 4
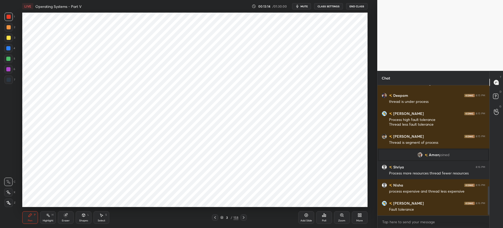
scroll to position [469, 0]
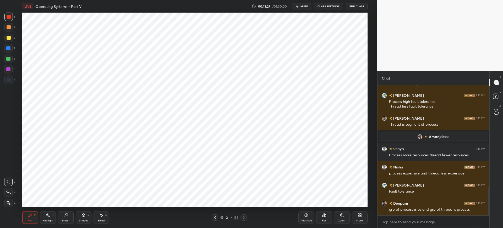
click at [308, 204] on div "LIVE Operating Systems - Part V 00:13:29 / 01:30:00 mute CLASS SETTINGS End Cla…" at bounding box center [195, 114] width 357 height 228
click at [308, 205] on div "LIVE Operating Systems - Part V 00:13:31 / 01:30:00 mute CLASS SETTINGS End Cla…" at bounding box center [195, 114] width 357 height 228
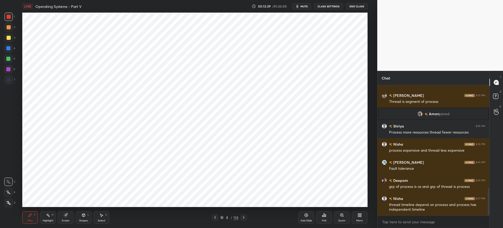
click at [306, 217] on icon at bounding box center [306, 215] width 4 height 4
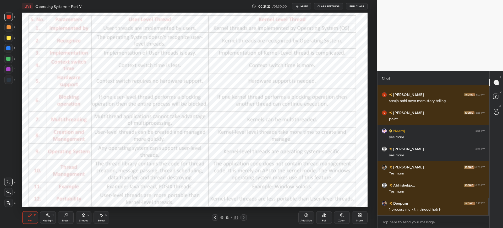
scroll to position [842, 0]
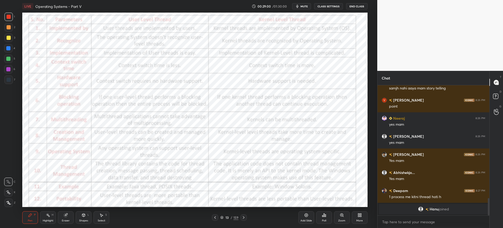
click at [319, 216] on div "Poll" at bounding box center [324, 217] width 16 height 13
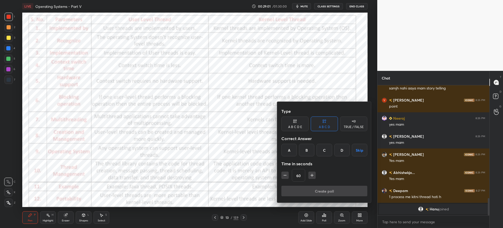
click at [289, 148] on div "A" at bounding box center [289, 150] width 15 height 13
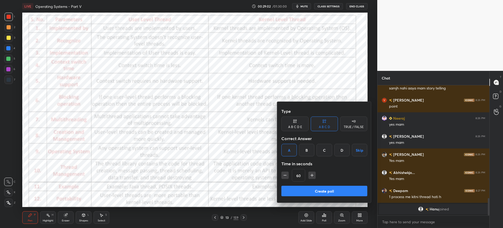
drag, startPoint x: 303, startPoint y: 184, endPoint x: 301, endPoint y: 186, distance: 3.4
click at [303, 183] on div "Type A B C D E A B C D TRUE / FALSE Correct Answer A B C D Skip Time in seconds…" at bounding box center [325, 146] width 86 height 80
click at [301, 188] on button "Create poll" at bounding box center [325, 191] width 86 height 10
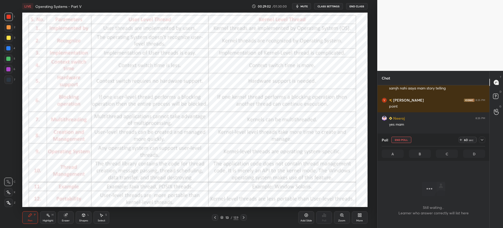
scroll to position [101, 110]
click at [245, 215] on icon at bounding box center [244, 217] width 4 height 4
click at [214, 217] on icon at bounding box center [215, 217] width 4 height 4
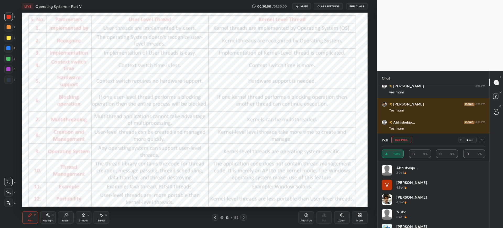
scroll to position [785, 0]
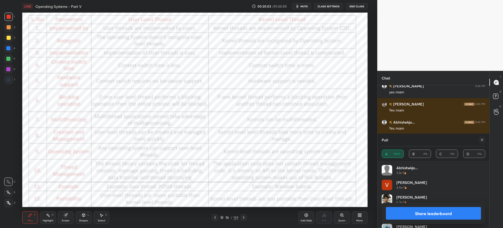
click at [408, 213] on button "Share leaderboard" at bounding box center [433, 213] width 95 height 13
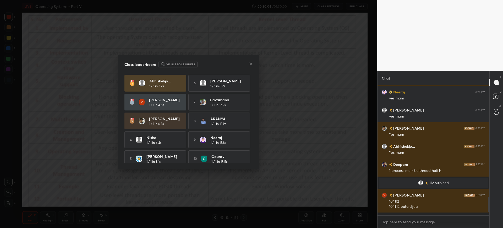
scroll to position [759, 0]
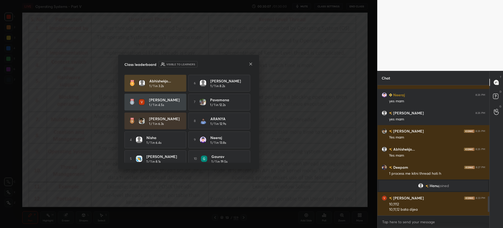
click at [250, 65] on icon at bounding box center [251, 64] width 4 height 4
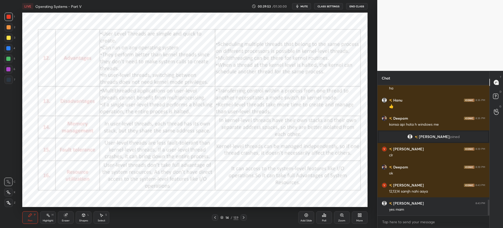
scroll to position [937, 0]
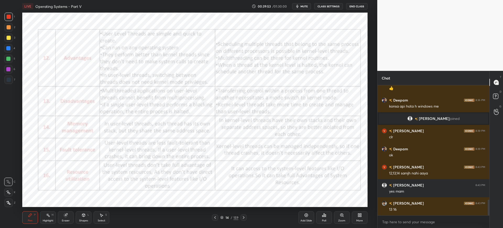
click at [324, 219] on div "Poll" at bounding box center [324, 220] width 4 height 3
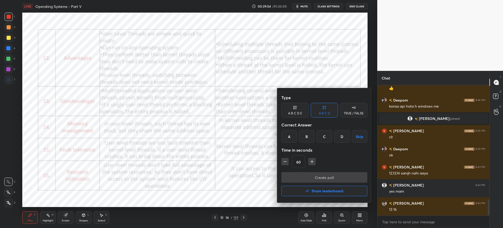
click at [294, 140] on div "A" at bounding box center [289, 136] width 15 height 13
click at [303, 180] on button "Create poll" at bounding box center [325, 177] width 86 height 10
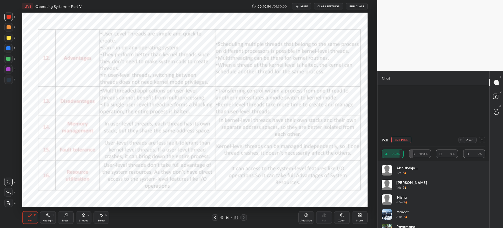
scroll to position [1018, 0]
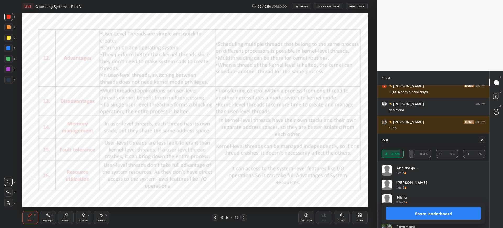
click at [407, 208] on button "Share leaderboard" at bounding box center [433, 213] width 95 height 13
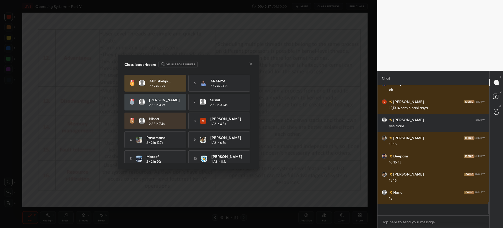
scroll to position [992, 0]
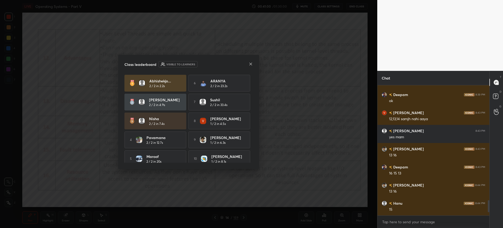
click at [250, 63] on icon at bounding box center [251, 64] width 4 height 4
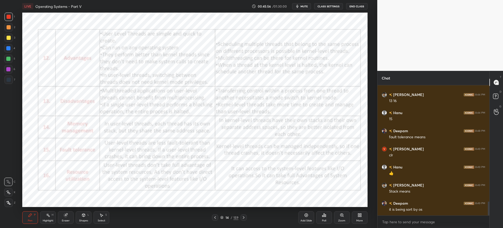
scroll to position [1099, 0]
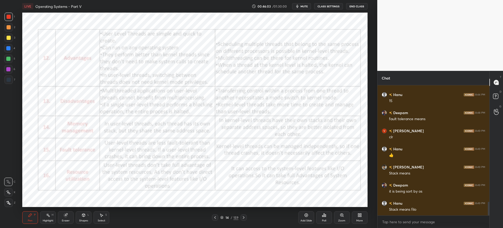
drag, startPoint x: 300, startPoint y: 218, endPoint x: 301, endPoint y: 214, distance: 4.0
click at [299, 218] on div "Add Slide" at bounding box center [307, 217] width 16 height 13
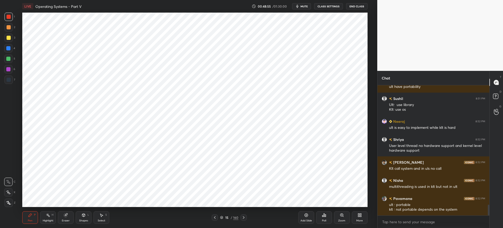
scroll to position [1445, 0]
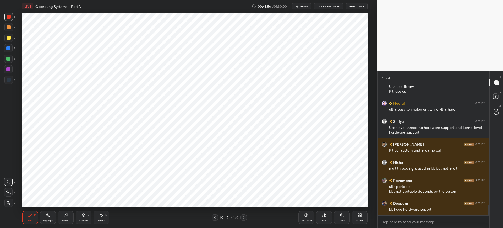
click at [222, 216] on icon at bounding box center [221, 217] width 3 height 3
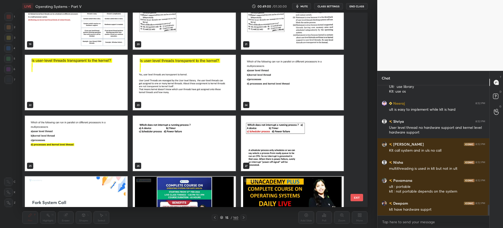
scroll to position [387, 0]
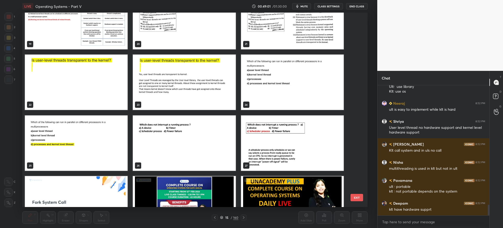
click at [358, 197] on button "EXIT" at bounding box center [357, 197] width 13 height 7
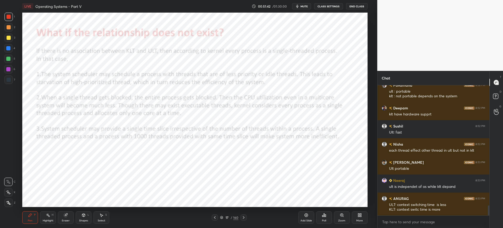
scroll to position [1559, 0]
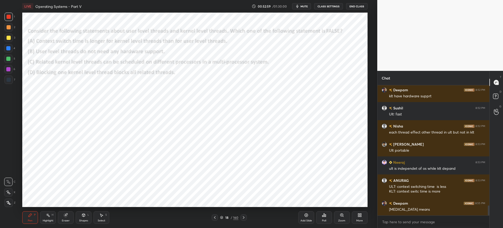
click at [326, 217] on icon at bounding box center [324, 215] width 4 height 4
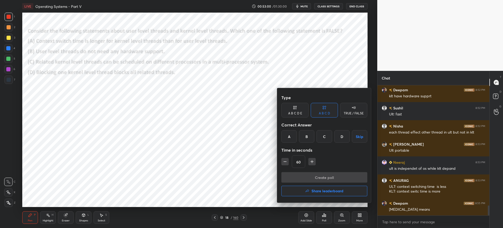
click at [343, 139] on div "D" at bounding box center [342, 136] width 15 height 13
click at [313, 176] on button "Create poll" at bounding box center [325, 177] width 86 height 10
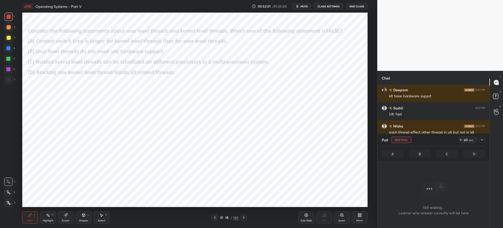
scroll to position [63, 110]
click at [223, 216] on icon at bounding box center [221, 217] width 3 height 3
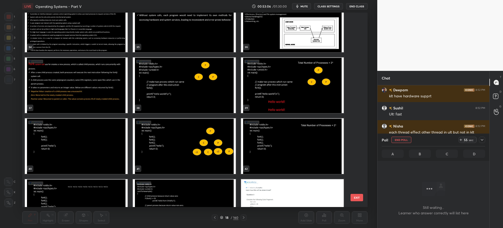
scroll to position [685, 0]
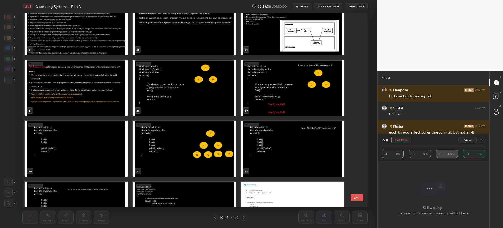
click at [358, 199] on button "EXIT" at bounding box center [357, 197] width 13 height 7
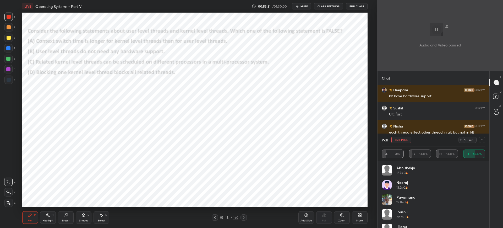
scroll to position [2, 2]
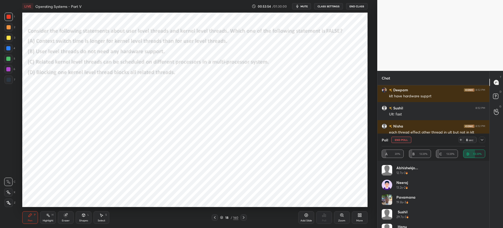
click at [408, 141] on button "End Poll" at bounding box center [402, 140] width 20 height 6
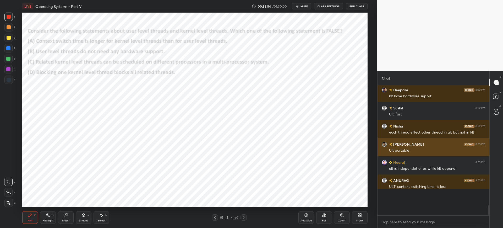
scroll to position [86, 110]
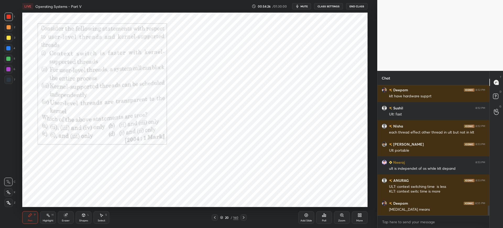
click at [224, 217] on div "20 / 160" at bounding box center [229, 217] width 18 height 5
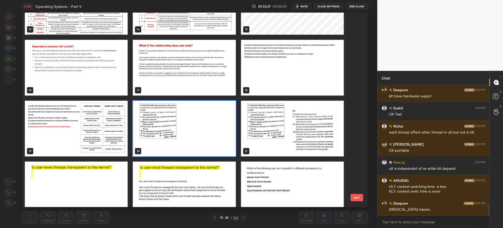
scroll to position [281, 0]
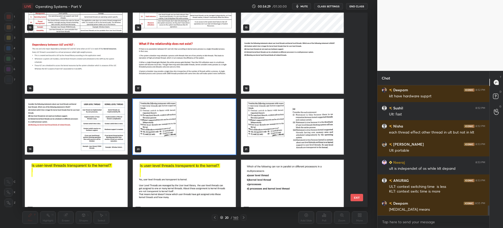
click at [353, 200] on button "EXIT" at bounding box center [357, 197] width 13 height 7
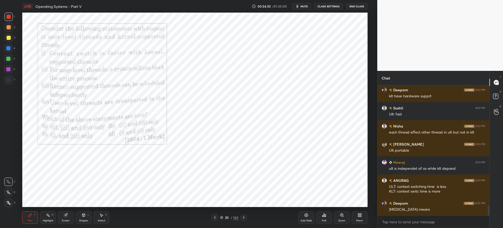
scroll to position [0, 0]
click at [327, 216] on div "Poll" at bounding box center [324, 217] width 16 height 13
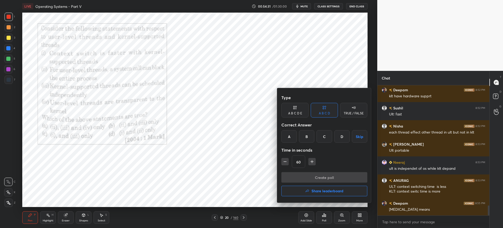
click at [293, 133] on div "Type A B C D E A B C D TRUE / FALSE Correct Answer A B C D Skip Time in seconds…" at bounding box center [251, 114] width 503 height 228
click at [293, 133] on div "A" at bounding box center [289, 136] width 15 height 13
click at [295, 175] on button "Create poll" at bounding box center [325, 177] width 86 height 10
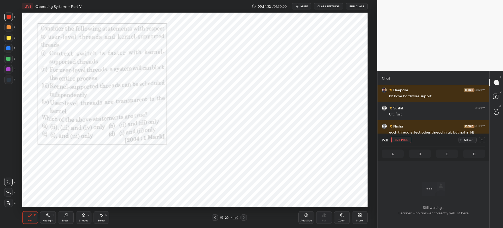
scroll to position [63, 110]
click at [303, 5] on span "mute" at bounding box center [304, 6] width 7 height 4
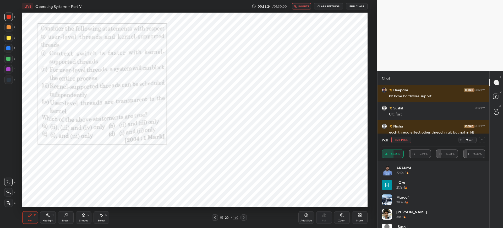
scroll to position [2, 2]
click at [300, 5] on span "unmute" at bounding box center [303, 6] width 11 height 4
click at [484, 141] on icon at bounding box center [482, 140] width 4 height 4
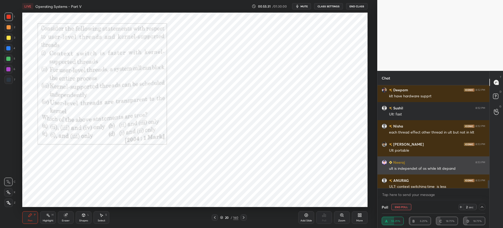
scroll to position [0, 2]
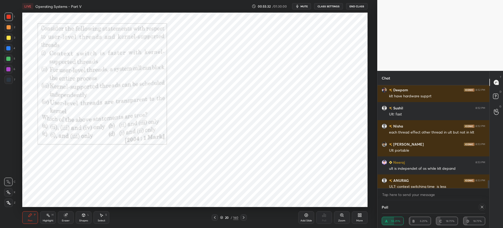
click at [463, 206] on div "Poll" at bounding box center [434, 207] width 104 height 13
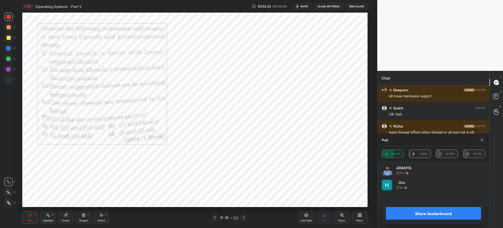
scroll to position [2, 2]
click at [468, 207] on button "Share leaderboard" at bounding box center [433, 213] width 95 height 13
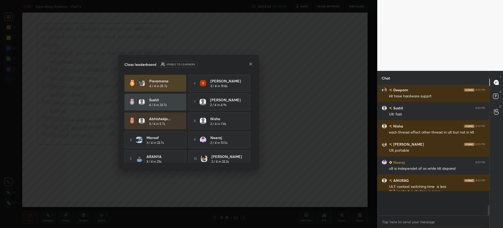
scroll to position [87, 110]
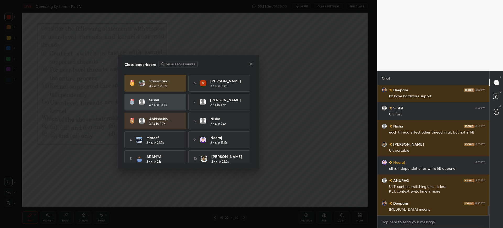
click at [250, 62] on icon at bounding box center [251, 64] width 4 height 4
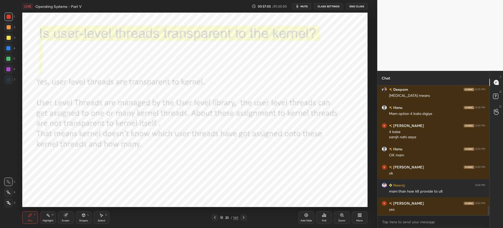
scroll to position [1691, 0]
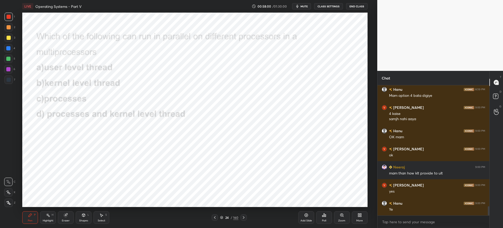
click at [223, 217] on icon at bounding box center [221, 217] width 3 height 3
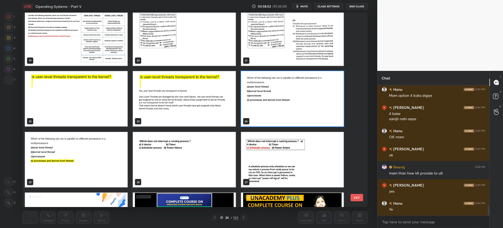
scroll to position [373, 0]
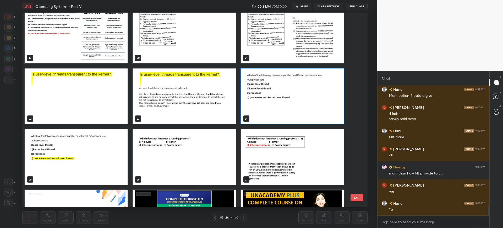
click at [359, 198] on button "EXIT" at bounding box center [357, 197] width 13 height 7
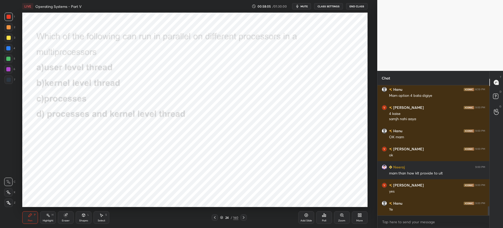
click at [321, 219] on div "Poll" at bounding box center [324, 217] width 16 height 13
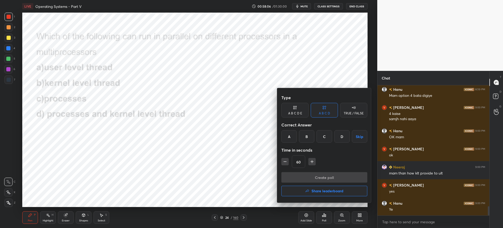
click at [341, 136] on div "D" at bounding box center [342, 136] width 15 height 13
click at [315, 174] on button "Create poll" at bounding box center [325, 177] width 86 height 10
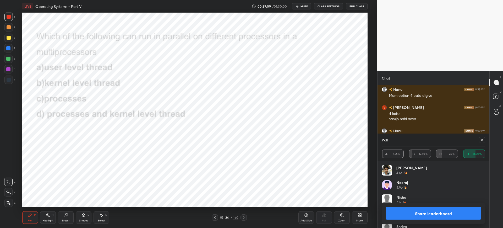
scroll to position [2, 2]
click at [403, 211] on button "Share leaderboard" at bounding box center [433, 213] width 95 height 13
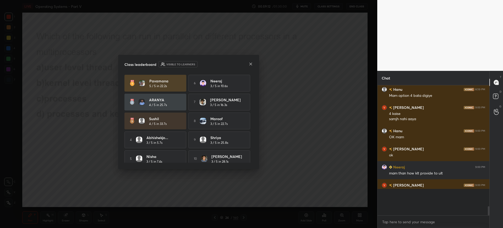
scroll to position [88, 110]
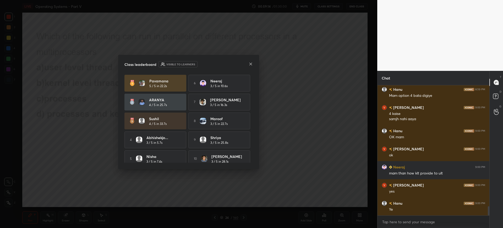
click at [251, 65] on icon at bounding box center [251, 64] width 4 height 4
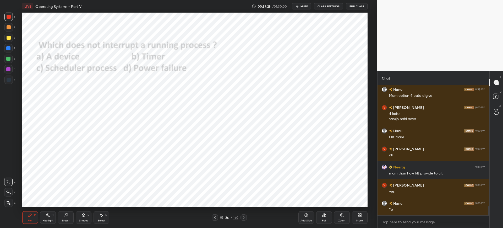
scroll to position [1709, 0]
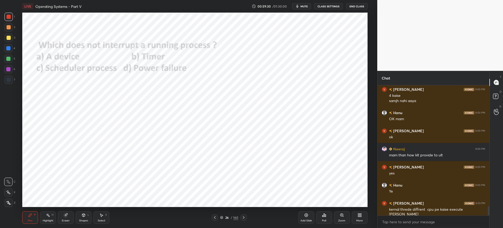
click at [319, 214] on div "Poll" at bounding box center [324, 217] width 16 height 13
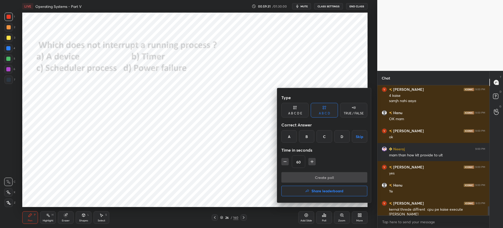
click at [323, 135] on div "C" at bounding box center [324, 136] width 15 height 13
click at [312, 170] on div "Type A B C D E A B C D TRUE / FALSE Correct Answer A B C D Skip Time in seconds…" at bounding box center [325, 132] width 86 height 80
click at [312, 174] on button "Create poll" at bounding box center [325, 177] width 86 height 10
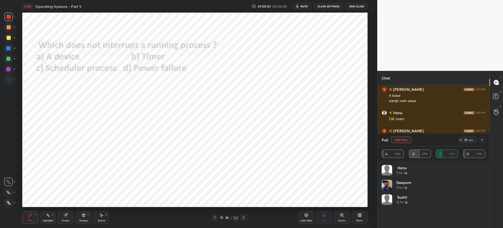
scroll to position [1754, 0]
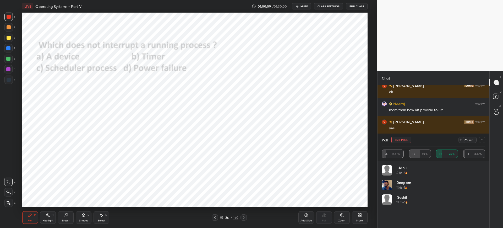
click at [481, 141] on icon at bounding box center [482, 140] width 4 height 4
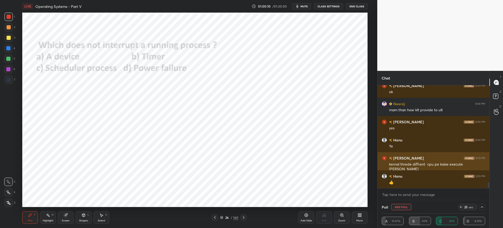
scroll to position [0, 2]
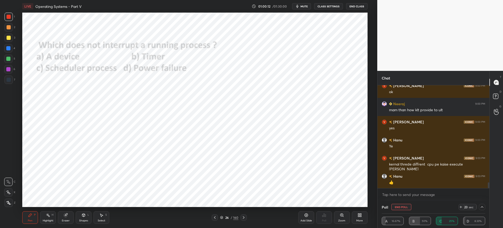
click at [482, 209] on icon at bounding box center [482, 207] width 4 height 4
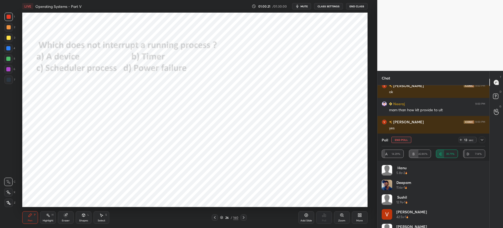
scroll to position [10, 0]
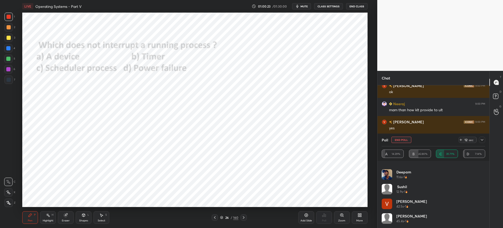
click at [483, 139] on icon at bounding box center [482, 140] width 4 height 4
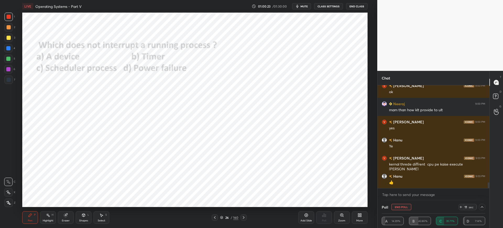
scroll to position [0, 0]
click at [482, 208] on icon at bounding box center [482, 207] width 4 height 4
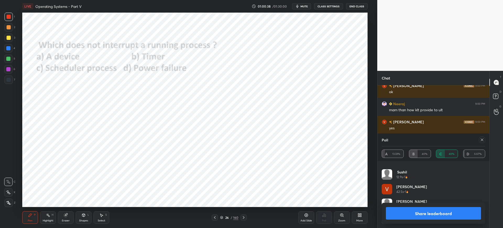
click at [408, 217] on button "Share leaderboard" at bounding box center [433, 213] width 95 height 13
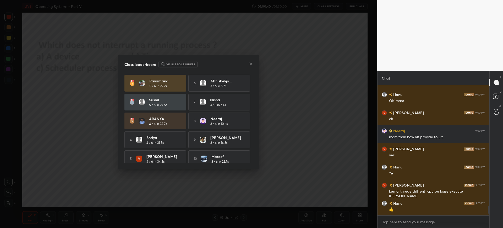
click at [249, 64] on div "Class leaderboard Visible to learners" at bounding box center [189, 64] width 128 height 6
click at [250, 64] on icon at bounding box center [251, 64] width 4 height 4
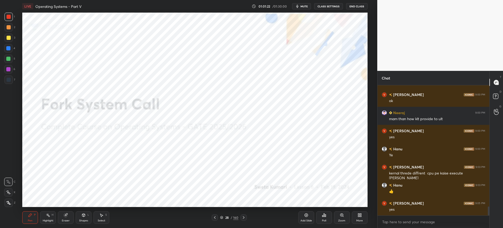
click at [318, 217] on div "Poll" at bounding box center [324, 217] width 16 height 13
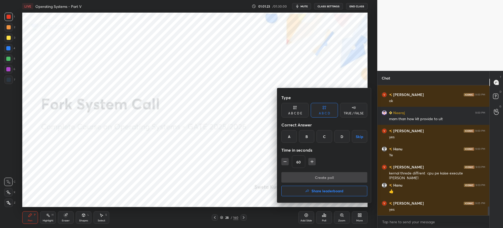
click at [291, 142] on div "A" at bounding box center [289, 136] width 15 height 13
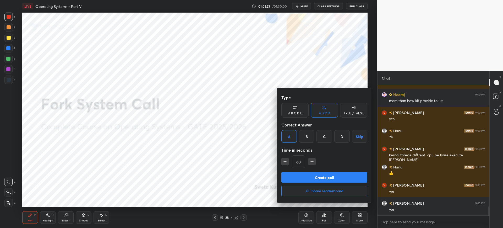
click at [303, 176] on button "Create poll" at bounding box center [325, 177] width 86 height 10
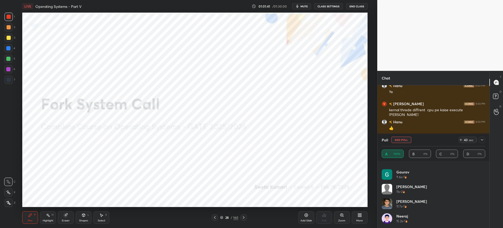
scroll to position [1826, 0]
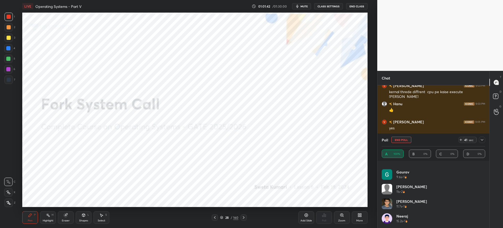
click at [481, 141] on icon at bounding box center [482, 140] width 4 height 4
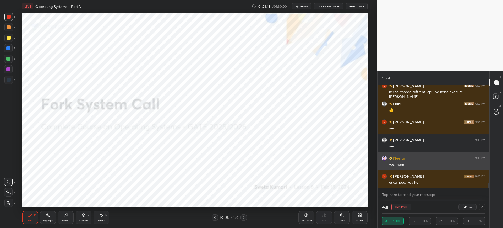
scroll to position [0, 0]
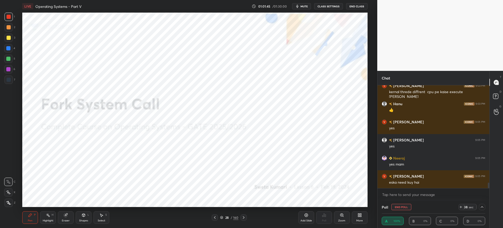
click at [481, 207] on icon at bounding box center [482, 207] width 4 height 4
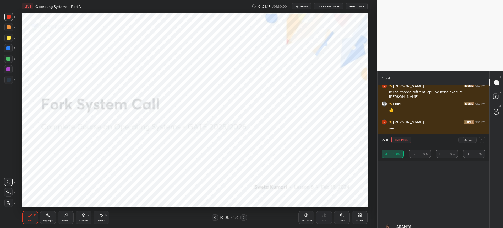
scroll to position [157, 0]
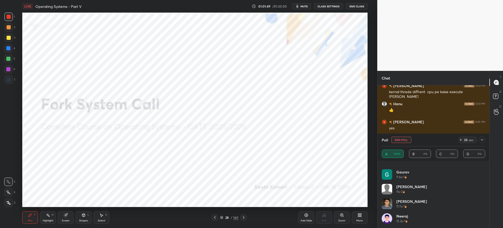
click at [480, 140] on div at bounding box center [482, 140] width 6 height 6
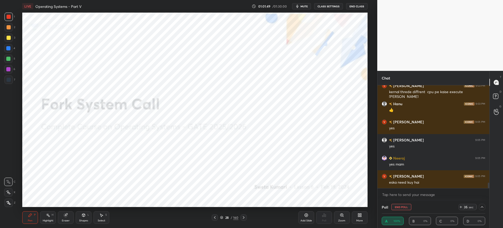
scroll to position [0, 0]
click at [402, 207] on button "End Poll" at bounding box center [402, 207] width 20 height 6
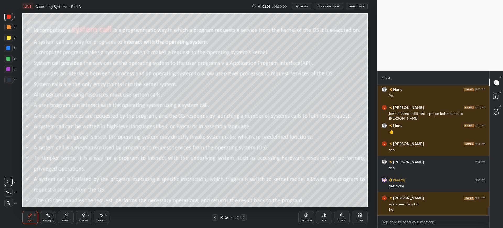
click at [9, 38] on div at bounding box center [9, 38] width 4 height 4
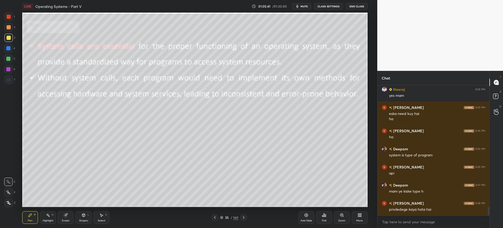
scroll to position [1918, 0]
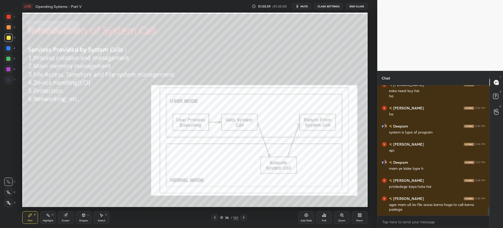
drag, startPoint x: 10, startPoint y: 68, endPoint x: 15, endPoint y: 73, distance: 6.9
click at [10, 68] on div at bounding box center [8, 69] width 4 height 4
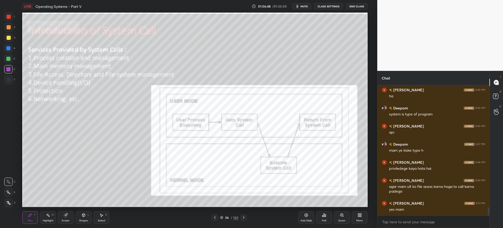
click at [306, 212] on div "Add Slide" at bounding box center [307, 217] width 16 height 13
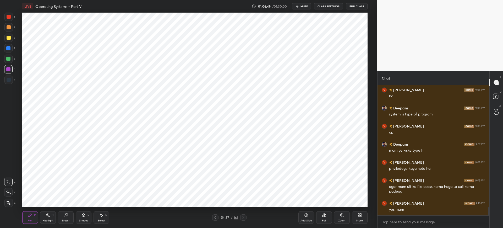
click at [10, 79] on div at bounding box center [9, 80] width 4 height 4
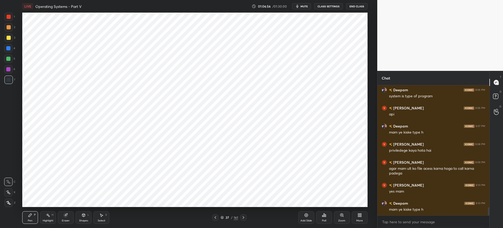
click at [324, 213] on icon at bounding box center [324, 214] width 1 height 3
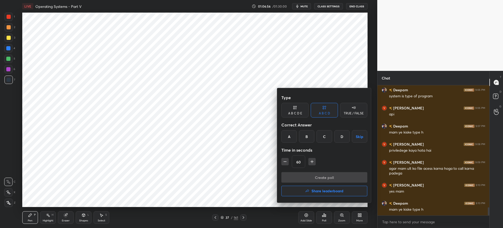
click at [295, 140] on div "A" at bounding box center [289, 136] width 15 height 13
click at [309, 176] on button "Create poll" at bounding box center [325, 177] width 86 height 10
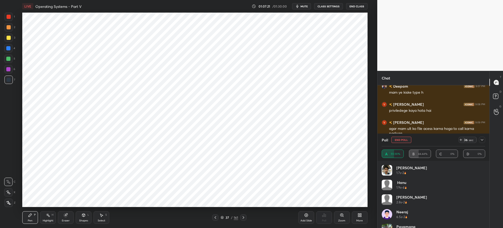
scroll to position [10, 0]
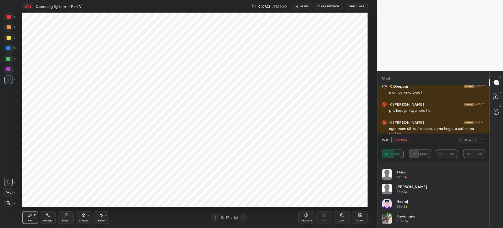
click at [403, 138] on button "End Poll" at bounding box center [402, 140] width 20 height 6
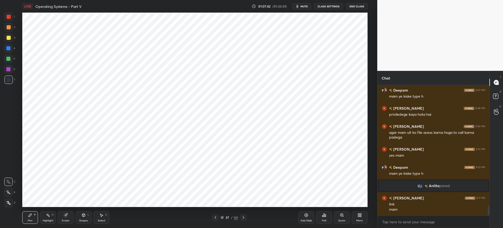
scroll to position [1631, 0]
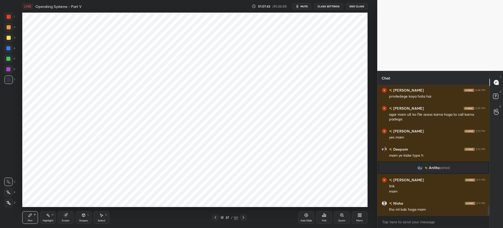
click at [423, 216] on div "x" at bounding box center [434, 222] width 112 height 12
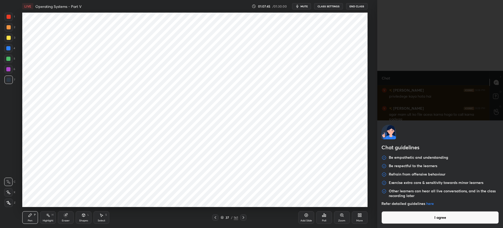
click at [422, 216] on button "I agree" at bounding box center [440, 217] width 117 height 13
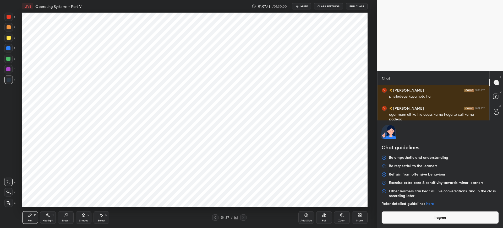
type textarea "x"
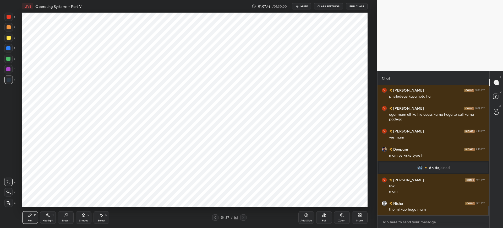
paste textarea "[URL][DOMAIN_NAME]"
type textarea "[URL][DOMAIN_NAME]"
type textarea "x"
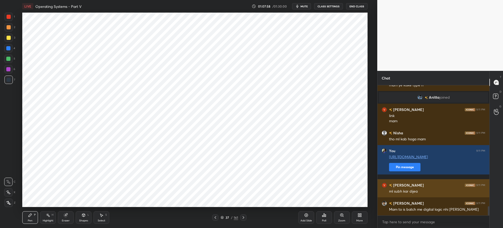
click at [406, 187] on div "[PERSON_NAME] 9:11 PM" at bounding box center [434, 185] width 104 height 6
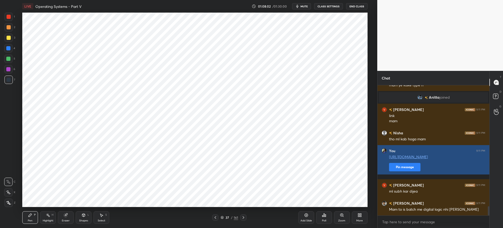
click at [399, 170] on button "Pin message" at bounding box center [404, 167] width 31 height 8
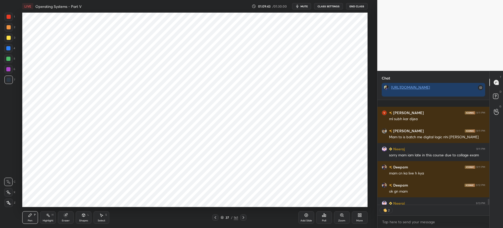
scroll to position [1817, 0]
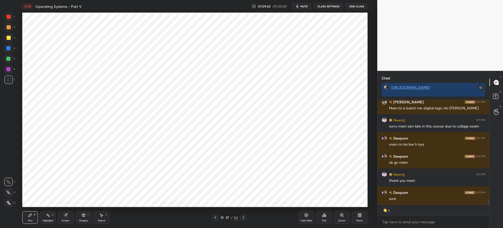
click at [353, 4] on button "End Class" at bounding box center [357, 6] width 22 height 6
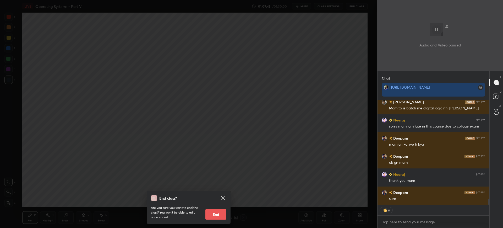
click at [219, 214] on button "End" at bounding box center [216, 214] width 21 height 10
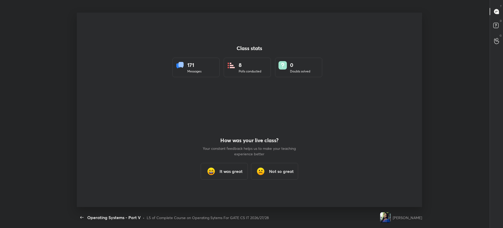
scroll to position [0, 0]
type textarea "x"
